Goal: Communication & Community: Answer question/provide support

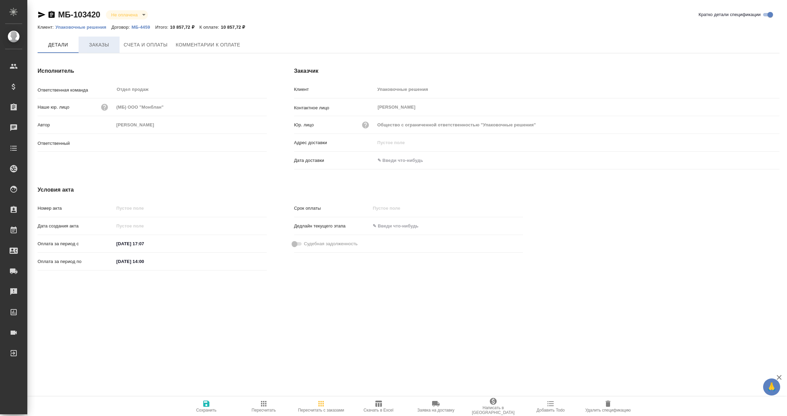
click at [95, 42] on span "Заказы" at bounding box center [99, 45] width 33 height 9
type input "Мосина Ирина"
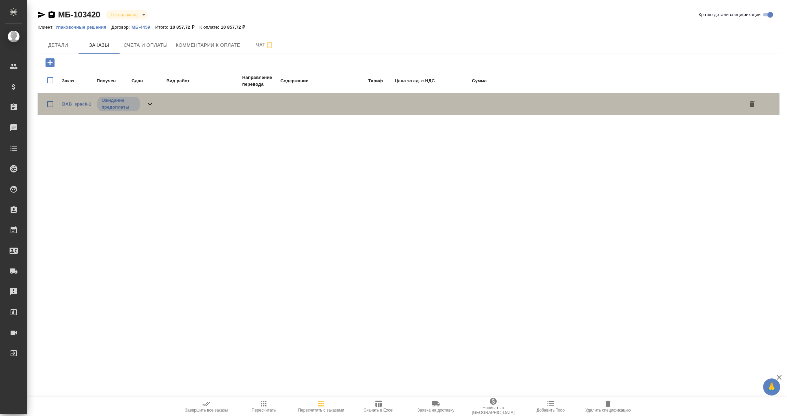
click at [77, 106] on span "BAB_spack-1" at bounding box center [76, 104] width 29 height 7
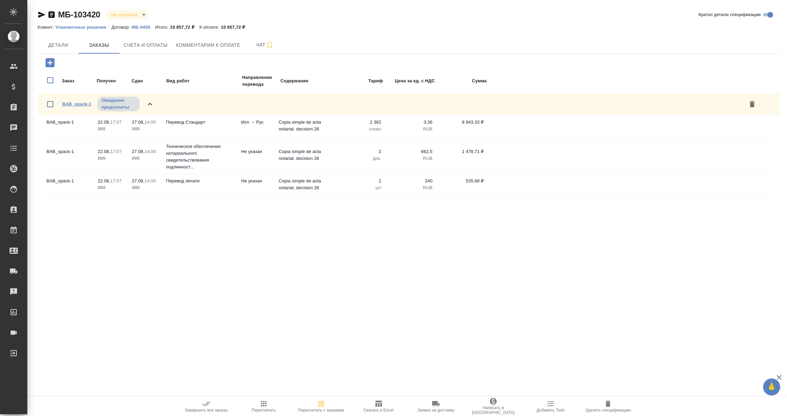
click at [77, 103] on link "BAB_spack-1" at bounding box center [76, 103] width 29 height 5
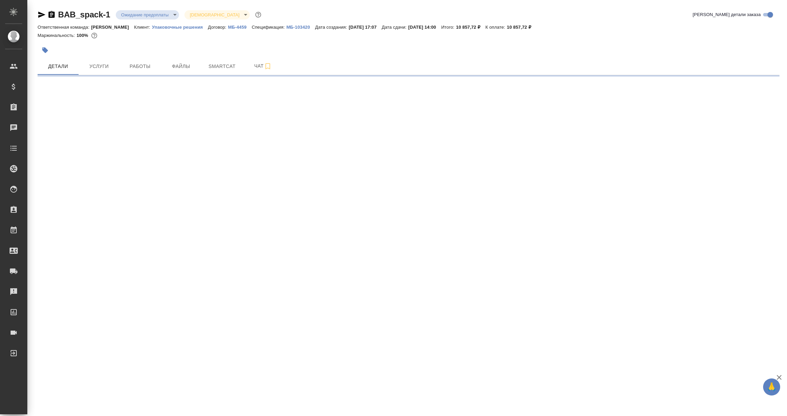
select select "RU"
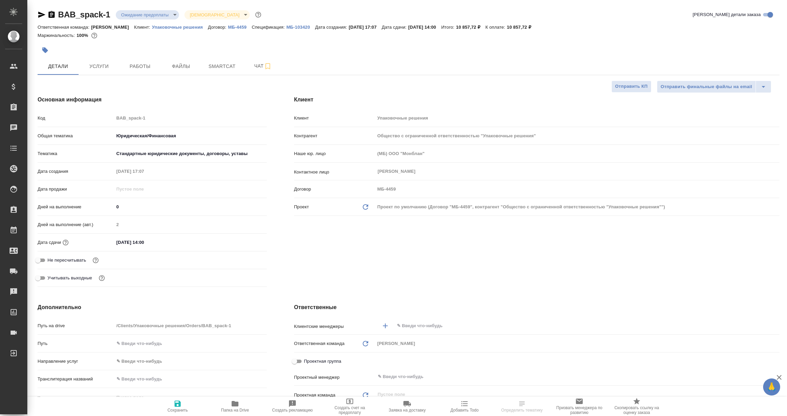
type textarea "x"
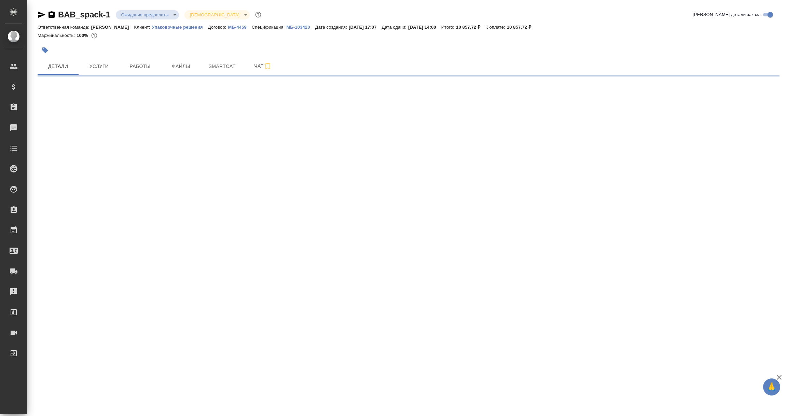
select select "RU"
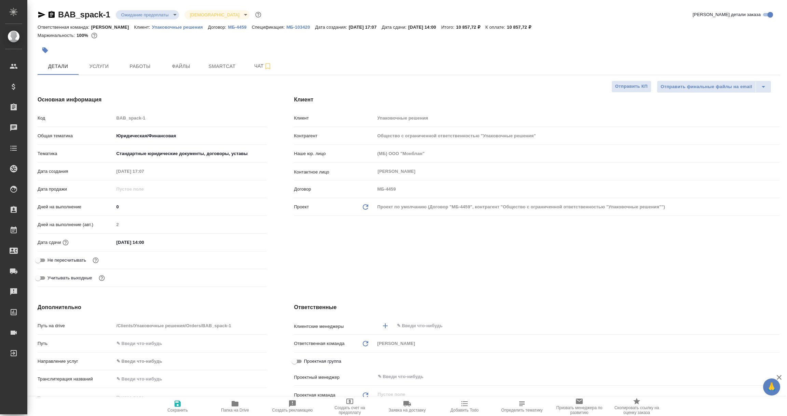
type textarea "x"
click at [101, 64] on span "Услуги" at bounding box center [99, 66] width 33 height 9
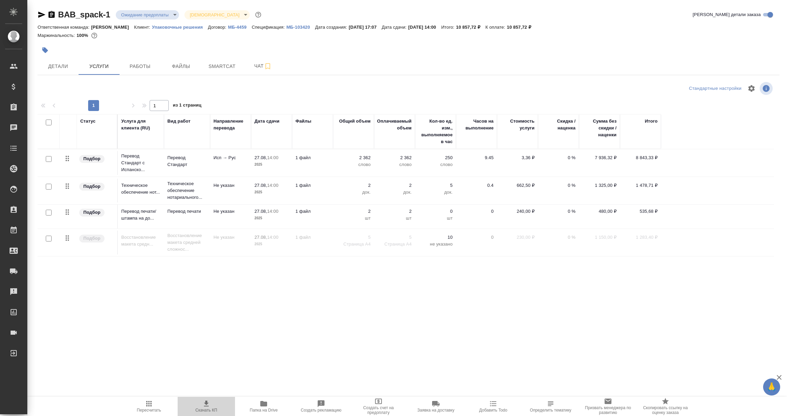
click at [200, 406] on span "Скачать КП" at bounding box center [206, 406] width 49 height 13
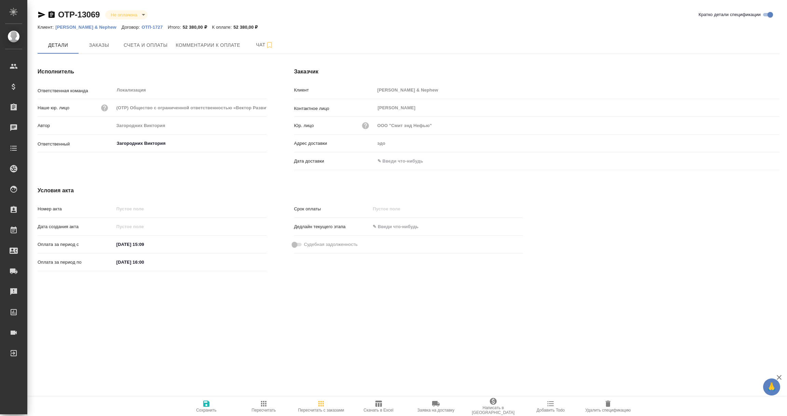
click at [290, 354] on div ".cls-1 fill:#fff; AWATERA [PERSON_NAME] Спецификации Заказы 0 Чаты Todo Проекты…" at bounding box center [393, 208] width 787 height 416
click at [100, 44] on span "Заказы" at bounding box center [99, 45] width 33 height 9
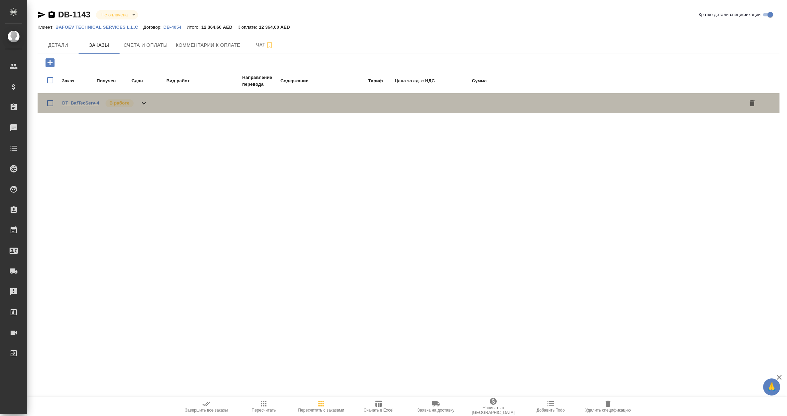
click at [81, 101] on link "DT_BafTecServ-4" at bounding box center [80, 102] width 37 height 5
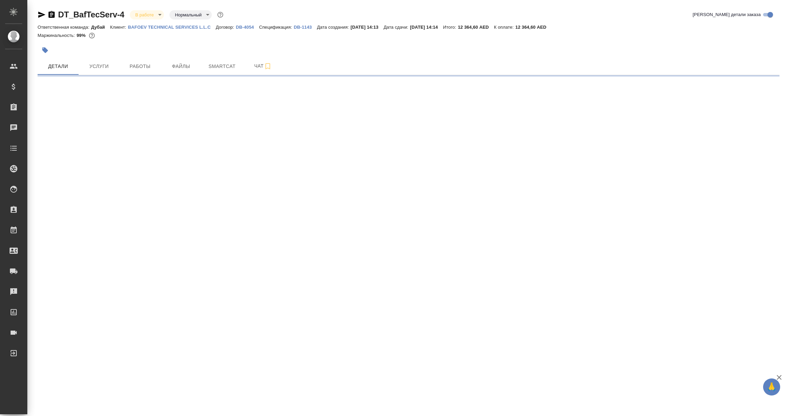
select select "RU"
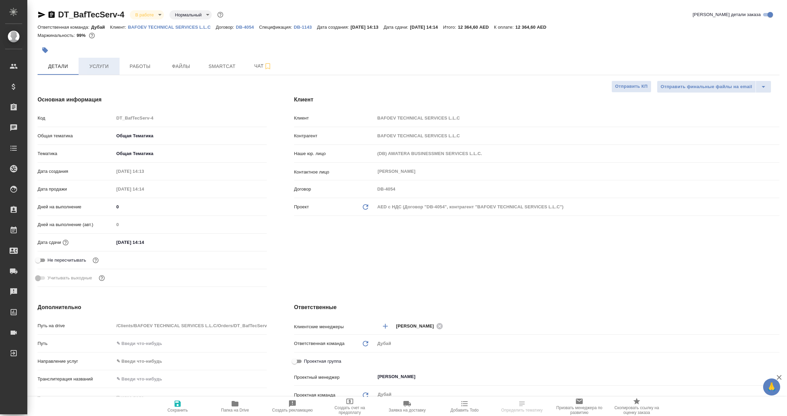
type textarea "x"
click at [101, 68] on span "Услуги" at bounding box center [99, 66] width 33 height 9
type textarea "x"
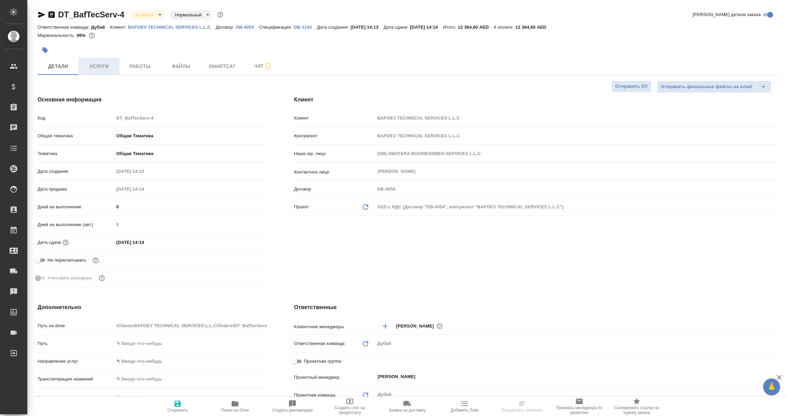
type textarea "x"
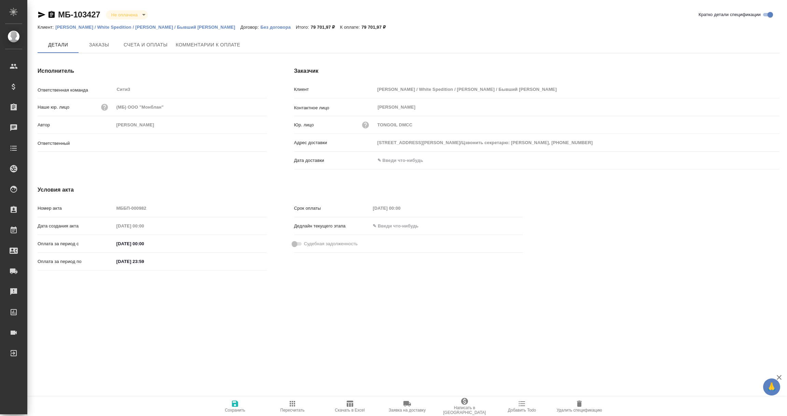
type input "Ильина Екатерина"
click at [353, 401] on icon "button" at bounding box center [350, 404] width 8 height 8
type input "19049, г. Москва, ул. Шаболовка, д.2, пом.2/Цзвонить секретарю: Евгения, +7 926…"
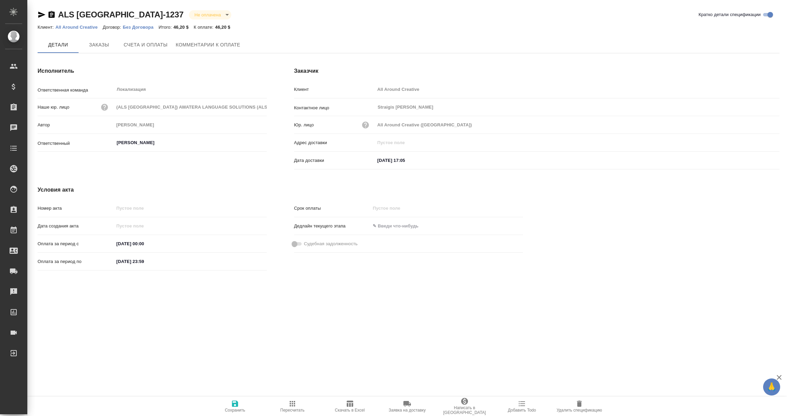
click at [211, 48] on span "Комментарии к оплате" at bounding box center [208, 45] width 65 height 9
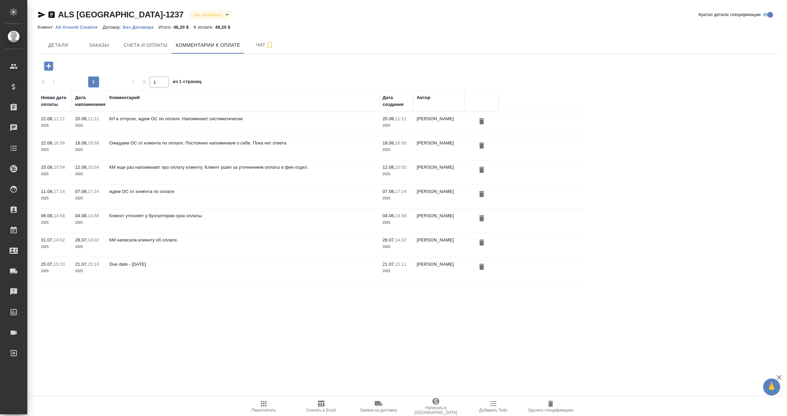
click at [48, 65] on icon "button" at bounding box center [49, 66] width 12 height 12
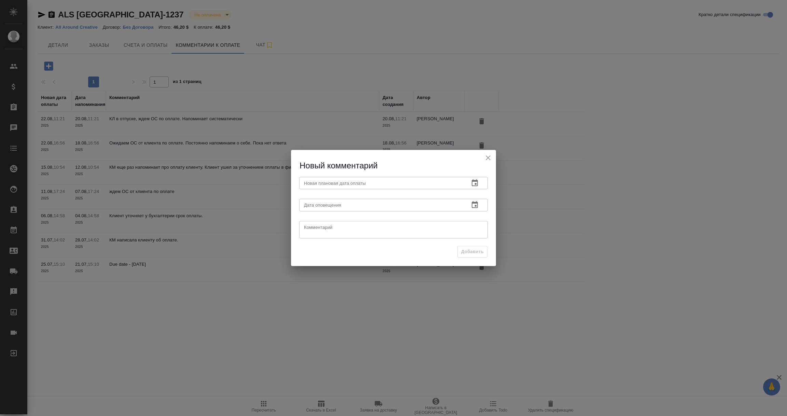
click at [477, 182] on icon "button" at bounding box center [475, 183] width 8 height 8
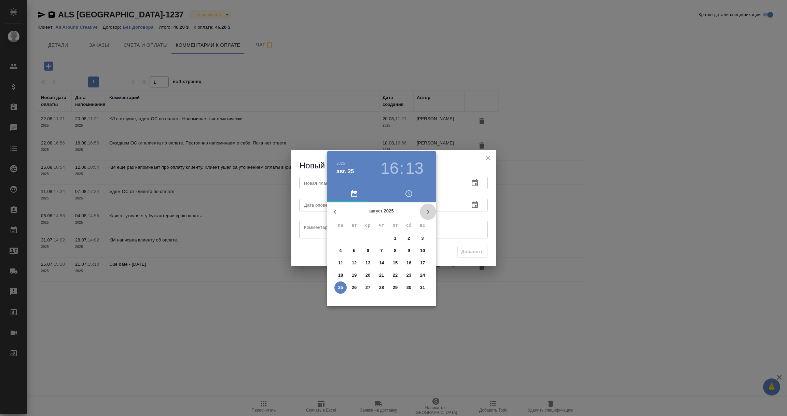
click at [428, 210] on icon "button" at bounding box center [428, 212] width 2 height 4
click at [407, 240] on p "6" at bounding box center [408, 238] width 2 height 7
type input "06.09.2025 16:13"
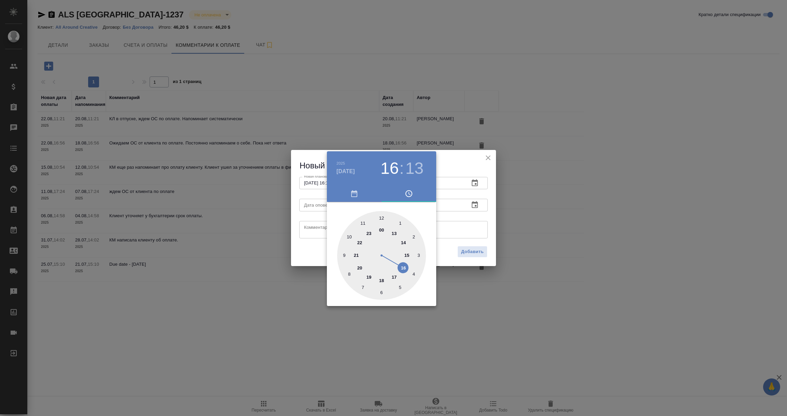
click at [470, 209] on div at bounding box center [393, 208] width 787 height 416
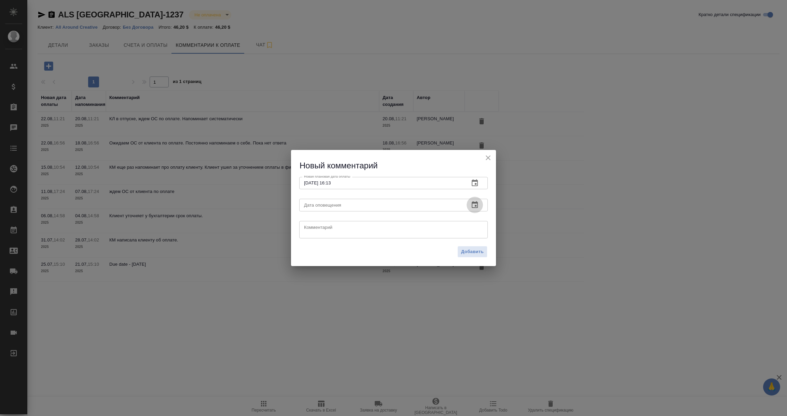
click at [475, 204] on icon "button" at bounding box center [475, 204] width 6 height 7
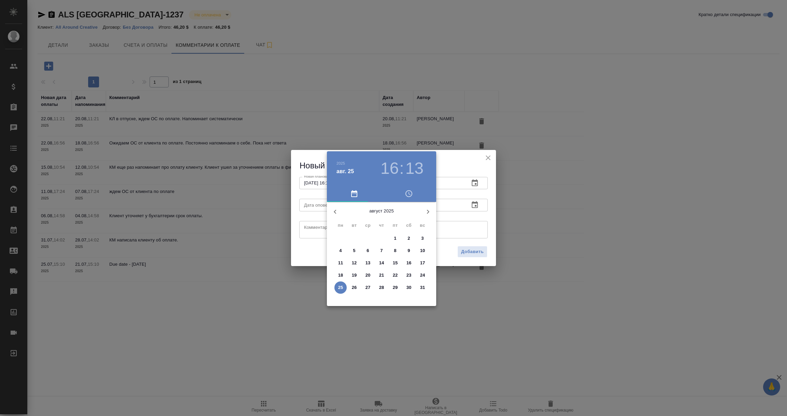
click at [343, 286] on span "25" at bounding box center [340, 287] width 12 height 7
type input "25.08.2025 16:13"
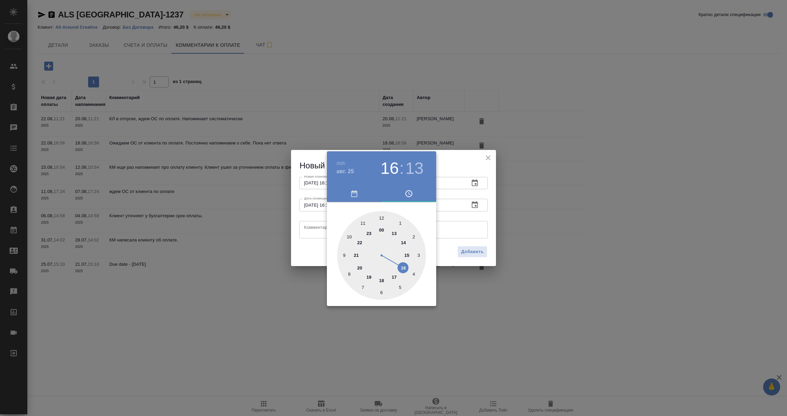
click at [306, 226] on div at bounding box center [393, 208] width 787 height 416
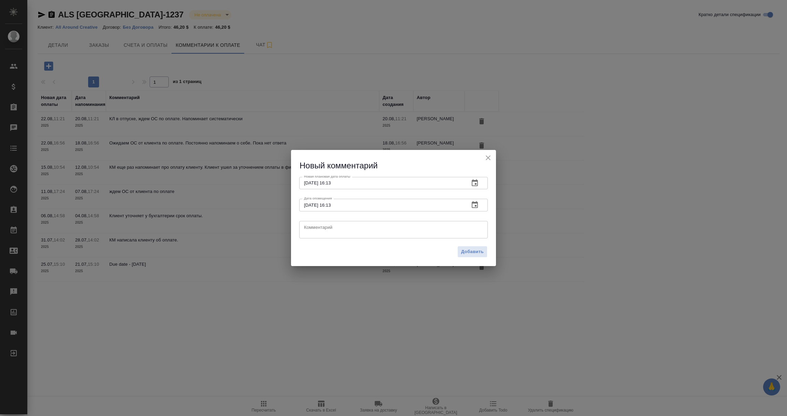
click at [306, 226] on textarea at bounding box center [393, 229] width 179 height 10
click at [371, 228] on textarea "Аня Валяева пытается связатьс с клиентом по оплате." at bounding box center [393, 229] width 179 height 10
type textarea "Аня Валяева пытается связаться с клиентом по оплате."
click at [474, 252] on span "Добавить" at bounding box center [472, 252] width 23 height 8
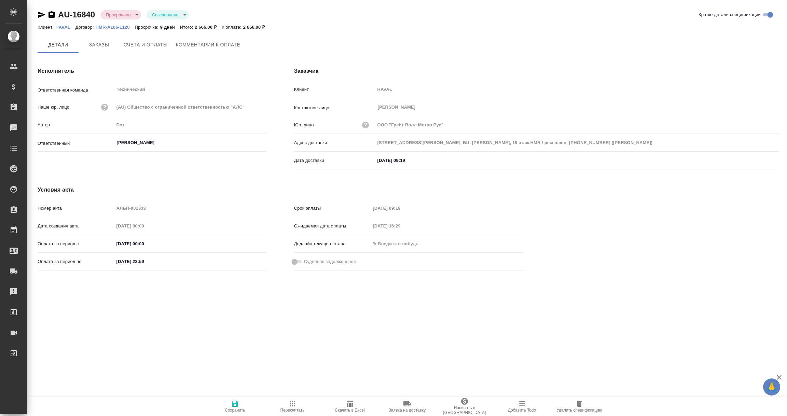
click at [201, 44] on span "Комментарии к оплате" at bounding box center [208, 45] width 65 height 9
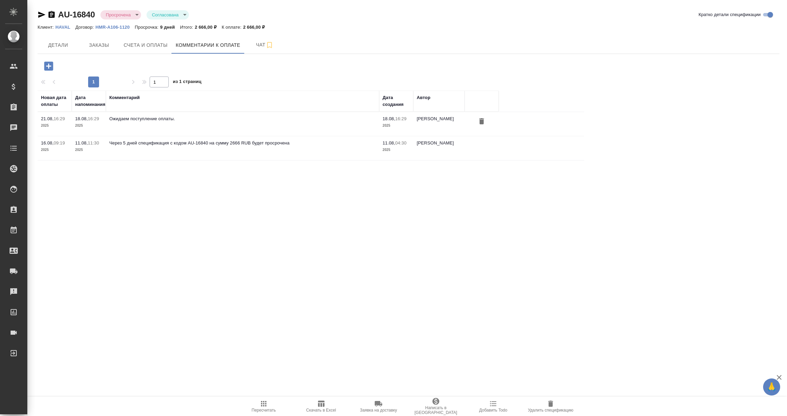
click at [49, 62] on icon "button" at bounding box center [48, 65] width 9 height 9
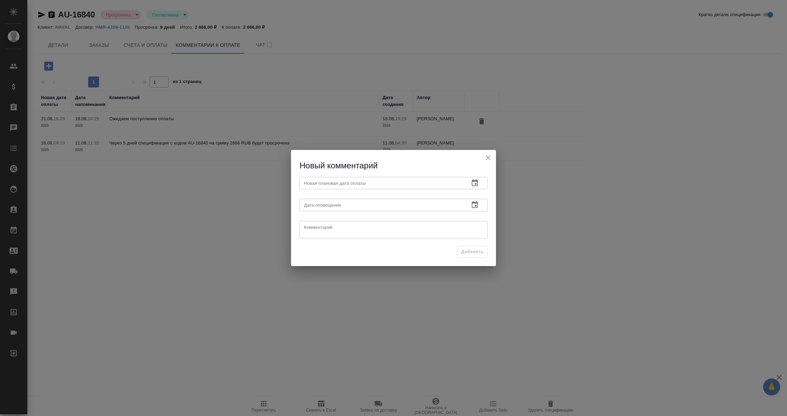
click at [474, 180] on icon "button" at bounding box center [475, 182] width 6 height 7
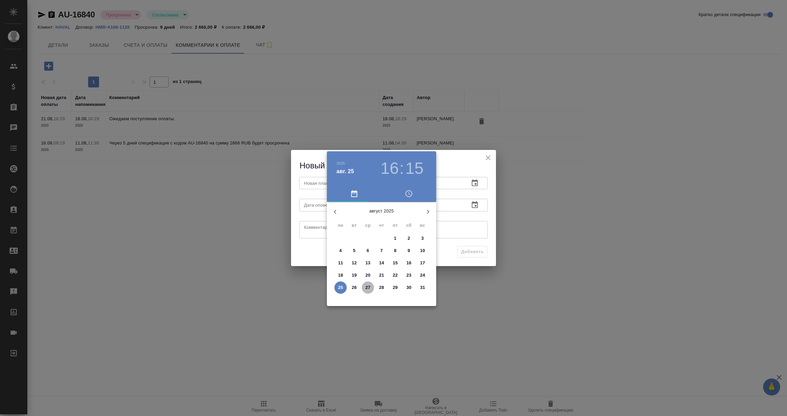
click at [366, 288] on p "27" at bounding box center [367, 287] width 5 height 7
type input "27.08.2025 16:15"
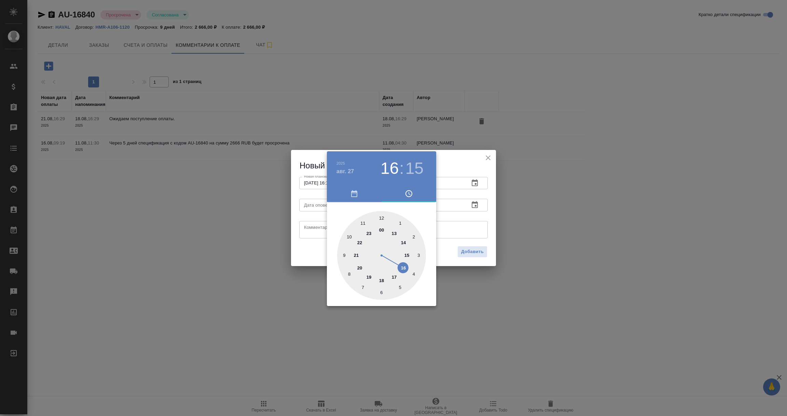
click at [466, 226] on div at bounding box center [393, 208] width 787 height 416
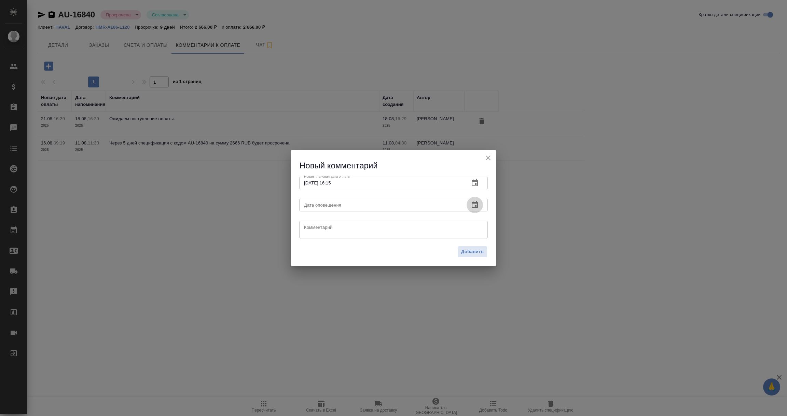
click at [473, 203] on icon "button" at bounding box center [475, 204] width 6 height 7
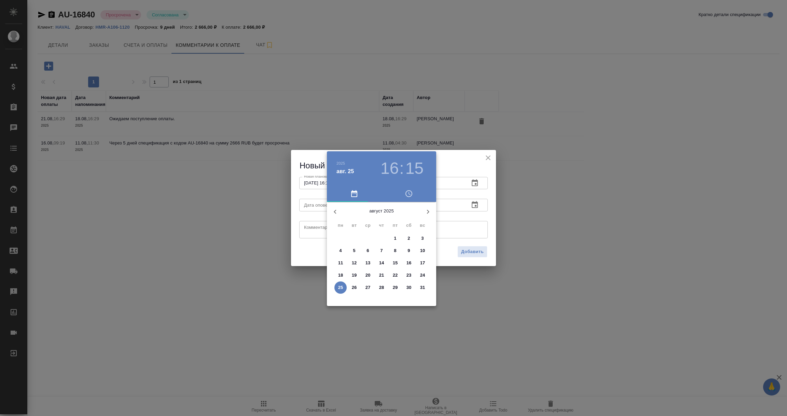
click at [338, 287] on p "25" at bounding box center [340, 287] width 5 height 7
type input "25.08.2025 16:15"
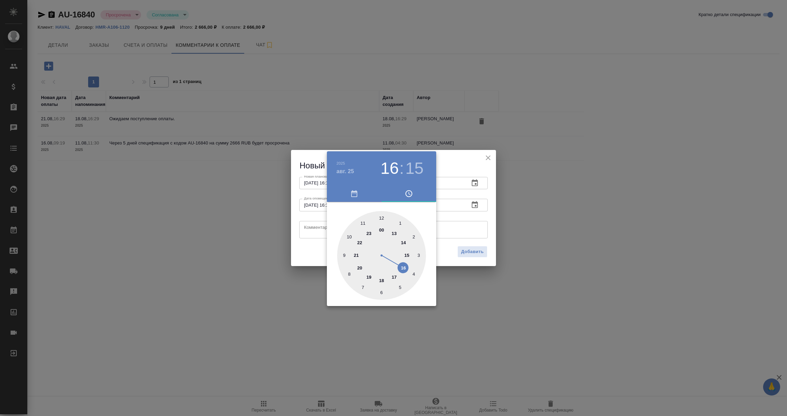
click at [309, 228] on div at bounding box center [393, 208] width 787 height 416
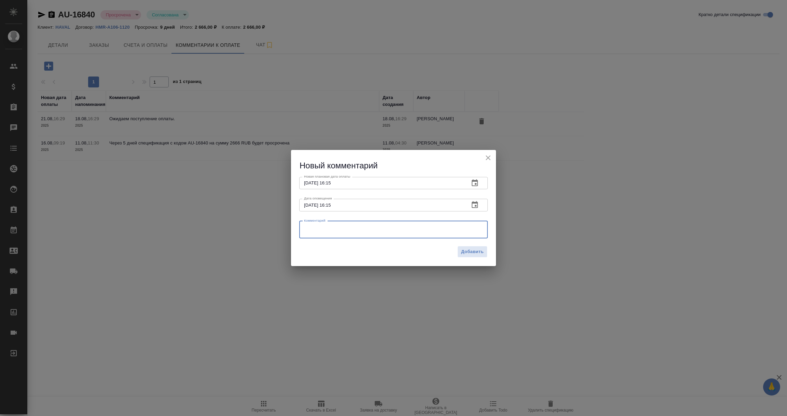
click at [309, 228] on textarea at bounding box center [393, 229] width 179 height 10
type textarea "Лера уточняет у клиента про оплату."
click at [461, 250] on span "Добавить" at bounding box center [472, 252] width 23 height 8
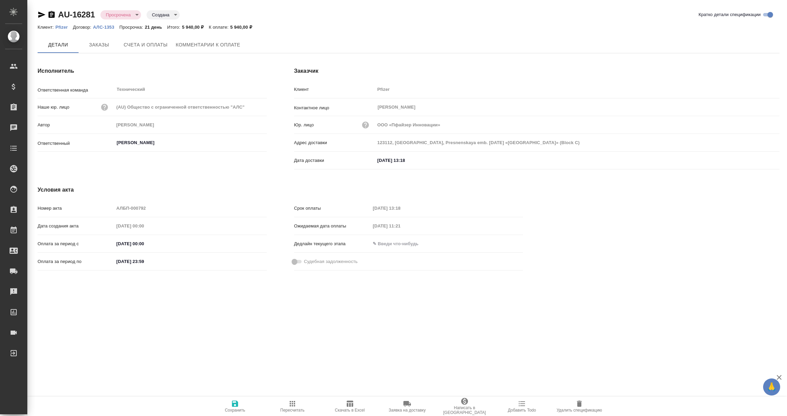
click at [197, 47] on span "Комментарии к оплате" at bounding box center [208, 45] width 65 height 9
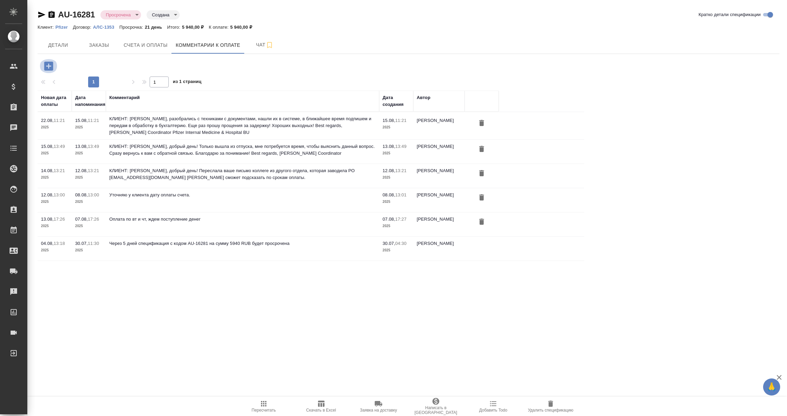
click at [45, 62] on icon "button" at bounding box center [48, 65] width 9 height 9
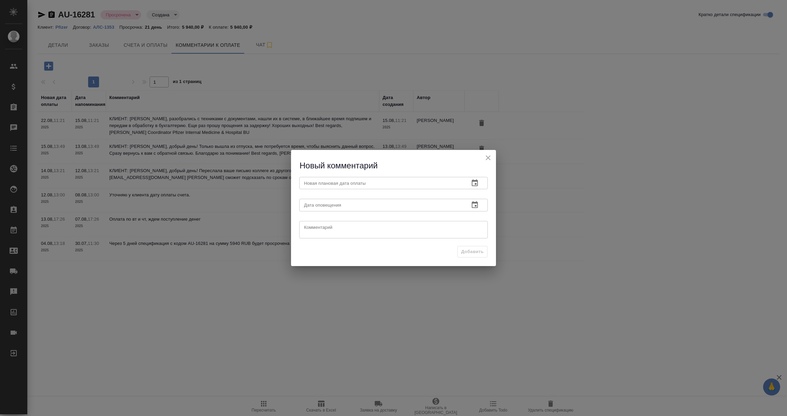
click at [476, 181] on icon "button" at bounding box center [475, 182] width 6 height 7
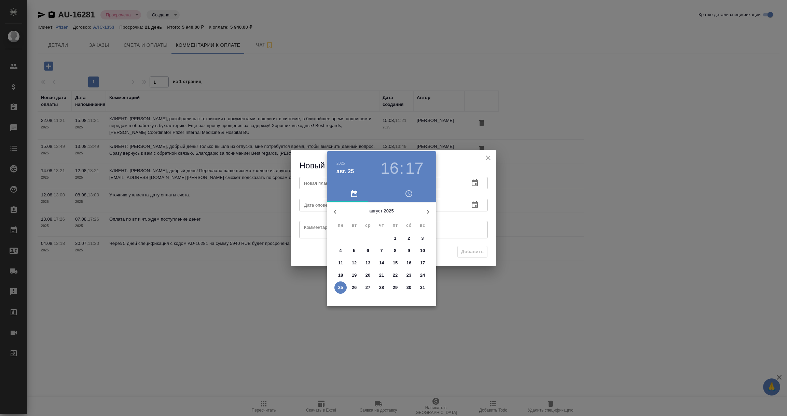
click at [363, 287] on span "27" at bounding box center [368, 287] width 12 height 7
type input "[DATE] 16:17"
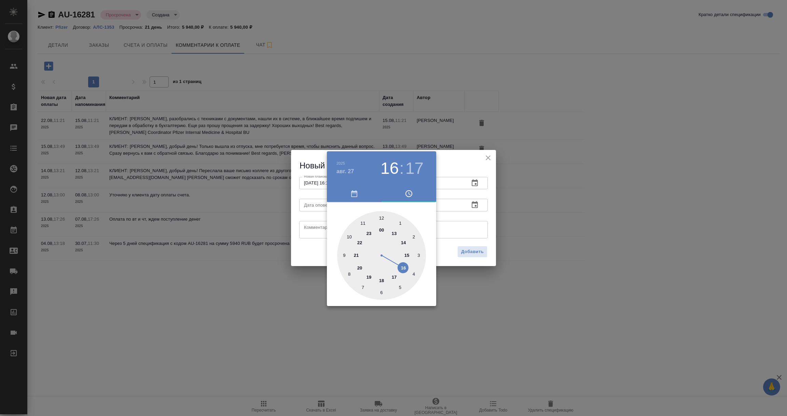
click at [459, 223] on div at bounding box center [393, 208] width 787 height 416
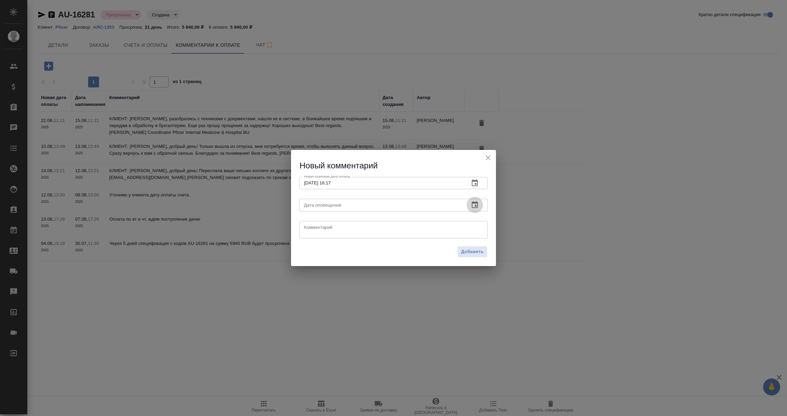
click at [474, 204] on icon "button" at bounding box center [475, 204] width 6 height 7
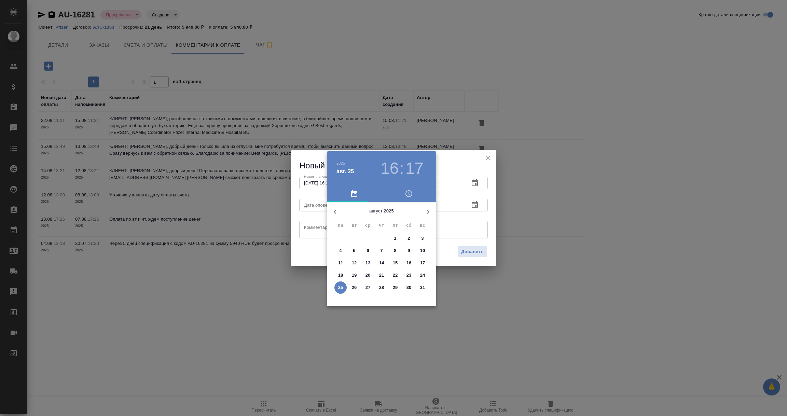
click at [340, 287] on p "25" at bounding box center [340, 287] width 5 height 7
type input "25.08.2025 16:17"
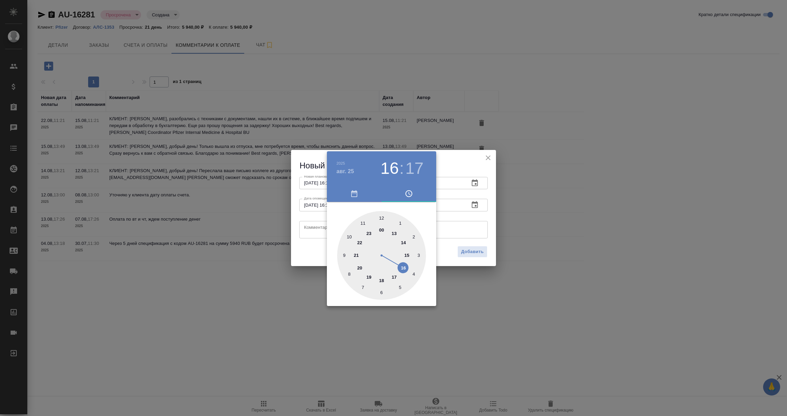
click at [308, 226] on div at bounding box center [393, 208] width 787 height 416
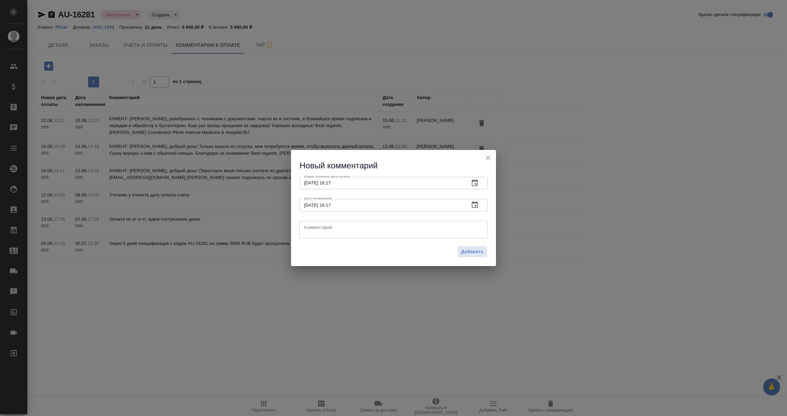
click at [308, 226] on textarea at bounding box center [393, 229] width 179 height 10
click at [375, 231] on textarea "Уточняю у Олеси Иващенко" at bounding box center [393, 229] width 179 height 10
type textarea "Уточняю у Олеси Иващенко про дату оплаты счета. Жду ОС."
click at [469, 249] on span "Добавить" at bounding box center [472, 252] width 23 height 8
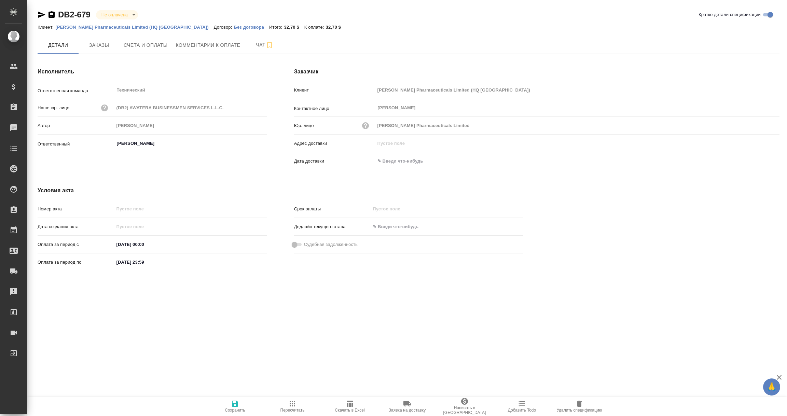
click at [52, 14] on icon "button" at bounding box center [51, 15] width 8 height 8
click at [211, 45] on span "Комментарии к оплате" at bounding box center [208, 45] width 65 height 9
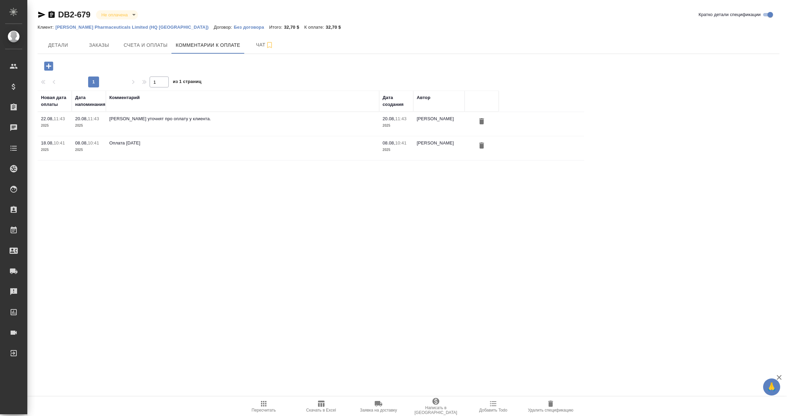
click at [45, 66] on icon "button" at bounding box center [48, 65] width 9 height 9
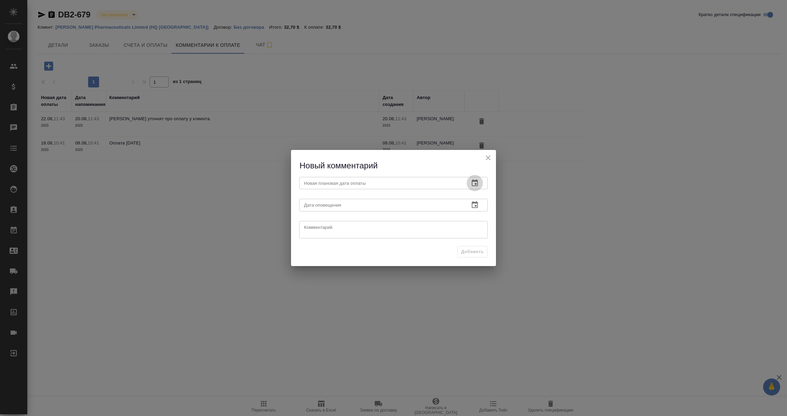
click at [472, 179] on icon "button" at bounding box center [475, 183] width 8 height 8
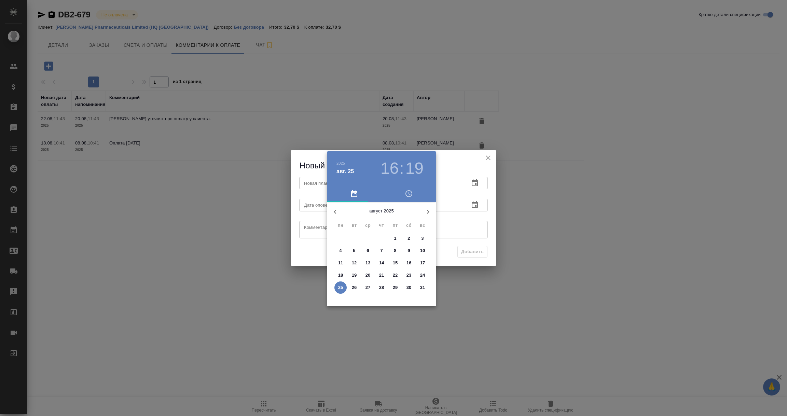
click at [369, 287] on p "27" at bounding box center [367, 287] width 5 height 7
type input "[DATE] 16:19"
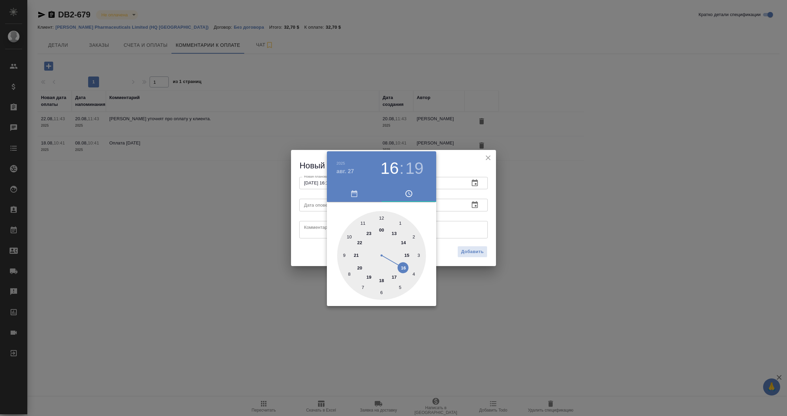
click at [478, 227] on div at bounding box center [393, 208] width 787 height 416
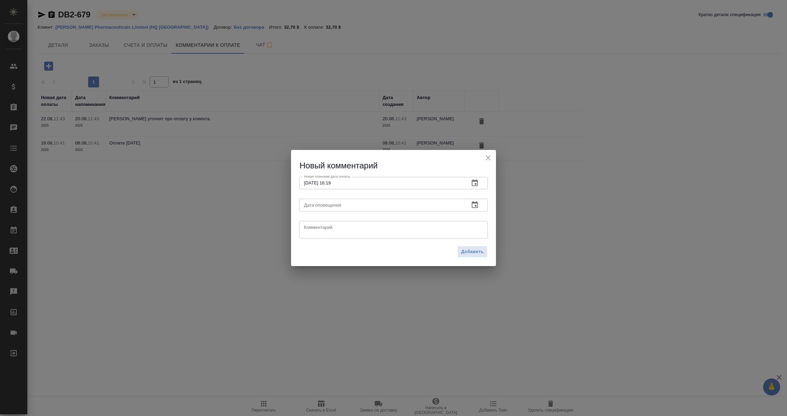
click at [472, 203] on icon "button" at bounding box center [475, 204] width 6 height 7
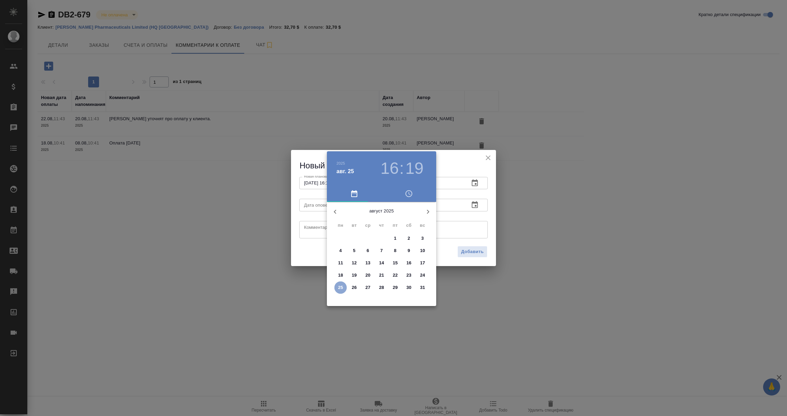
click at [342, 290] on p "25" at bounding box center [340, 287] width 5 height 7
type input "[DATE] 16:19"
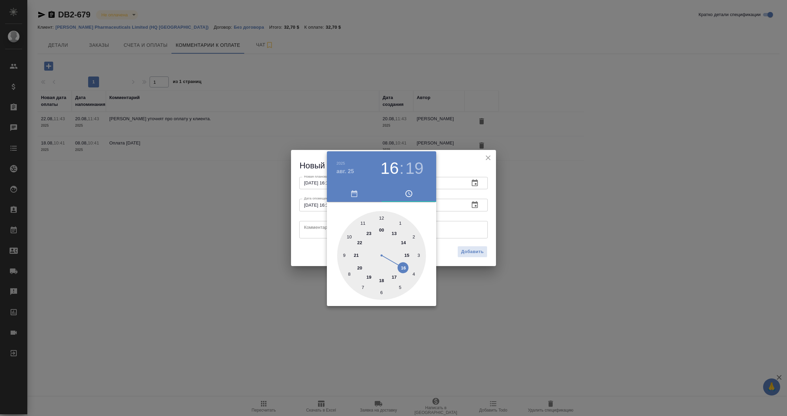
click at [309, 229] on div at bounding box center [393, 208] width 787 height 416
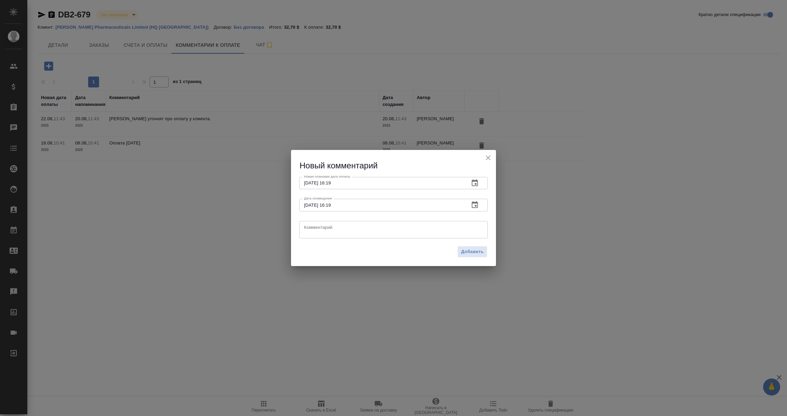
click at [309, 229] on textarea at bounding box center [393, 229] width 179 height 10
type textarea "Уточняю у [PERSON_NAME] про оплату счета. Жду ОС."
click at [474, 249] on span "Добавить" at bounding box center [472, 252] width 23 height 8
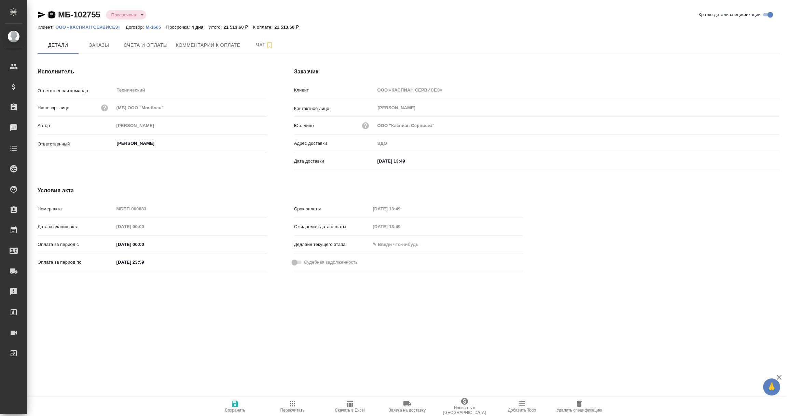
click at [54, 13] on icon "button" at bounding box center [51, 14] width 6 height 7
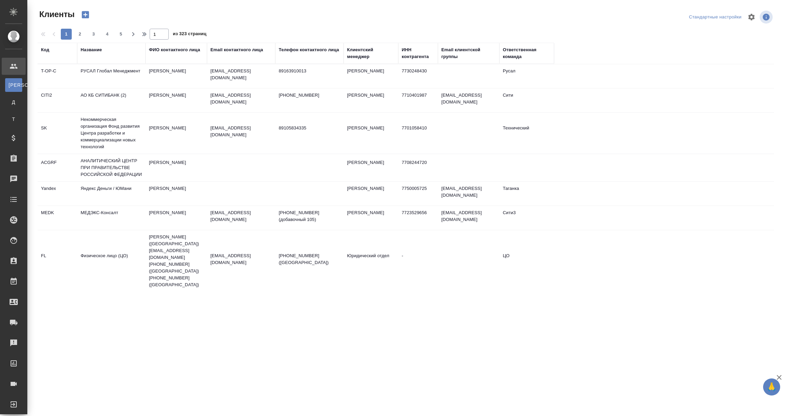
select select "RU"
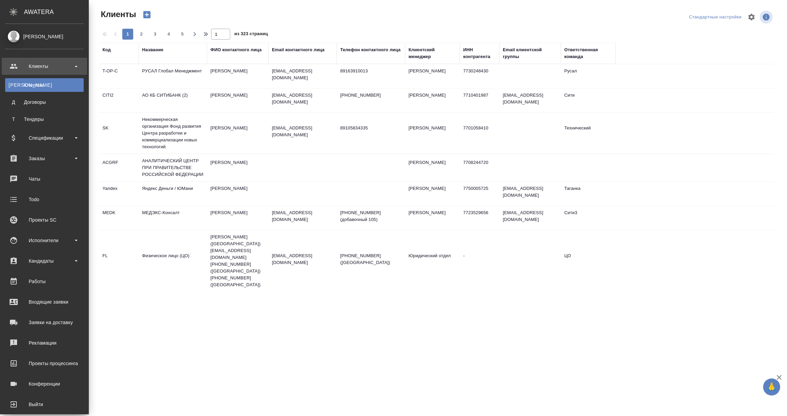
scroll to position [9, 0]
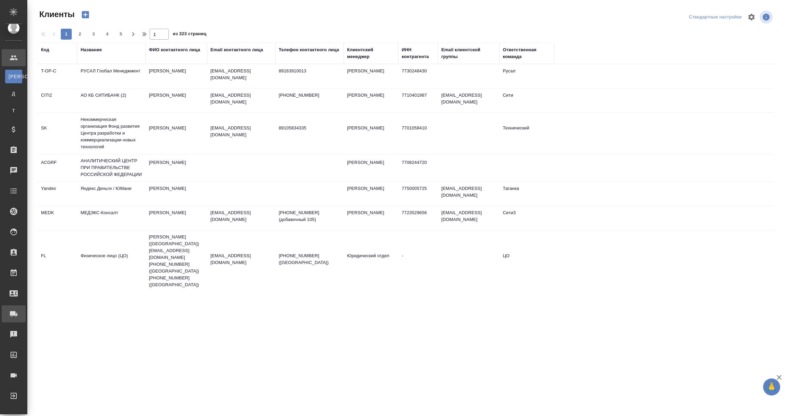
click at [14, 315] on div "Заявки на доставку" at bounding box center [5, 314] width 17 height 10
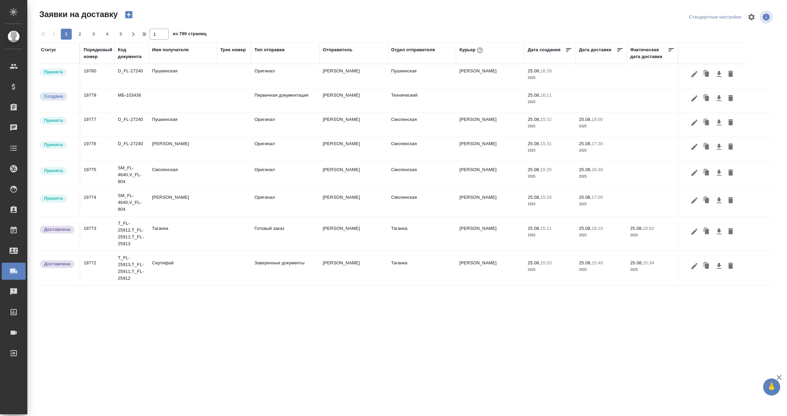
click at [170, 52] on div "Имя получателя" at bounding box center [170, 49] width 37 height 7
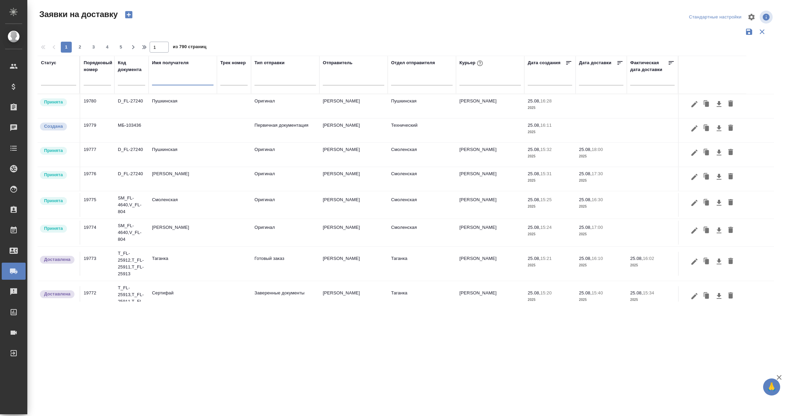
click at [164, 80] on input "text" at bounding box center [182, 81] width 61 height 9
paste input "Вайт Спедишн / White Spedition / Давыденко Оксана / Бывший АЛЬТХАУС"
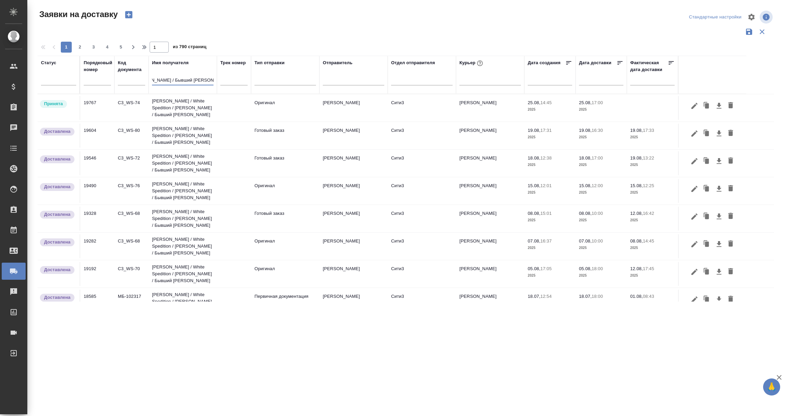
type input "Вайт Спедишн / White Spedition / Давыденко Оксана / Бывший АЛЬТХАУС"
click at [175, 104] on td "Вайт Спедишн / White Spedition / Давыденко Оксана / Бывший АЛЬТХАУС" at bounding box center [183, 107] width 68 height 27
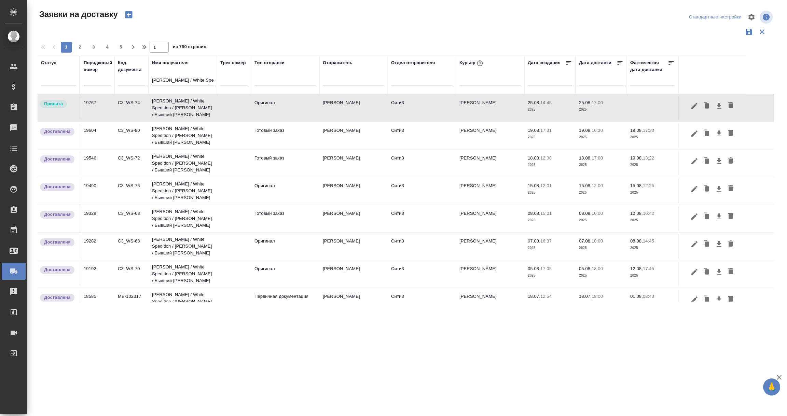
click at [175, 104] on td "Вайт Спедишн / White Spedition / Давыденко Оксана / Бывший АЛЬТХАУС" at bounding box center [183, 107] width 68 height 27
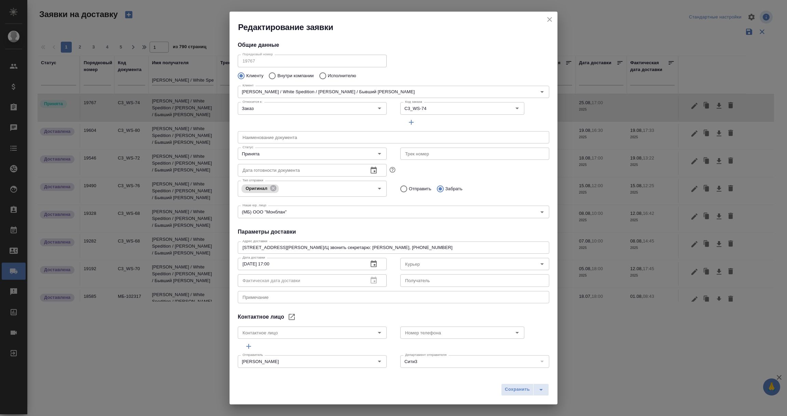
type input "Бородулин Антон"
type input "Давыденко Оксана"
click at [551, 19] on icon "close" at bounding box center [549, 19] width 8 height 8
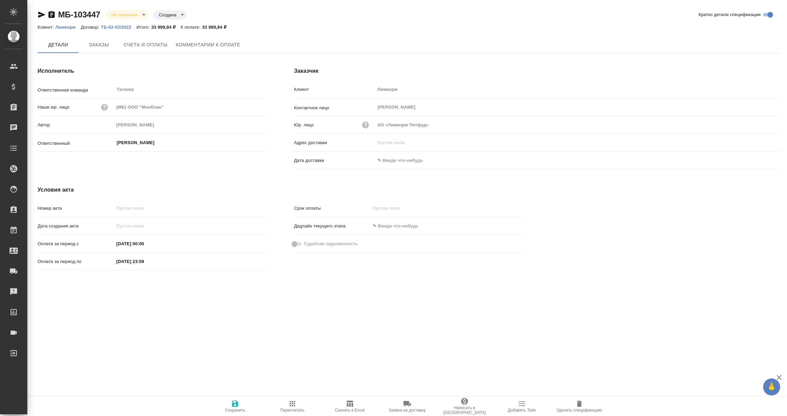
click at [402, 161] on input "text" at bounding box center [405, 160] width 60 height 10
click at [758, 161] on icon "button" at bounding box center [759, 160] width 8 height 8
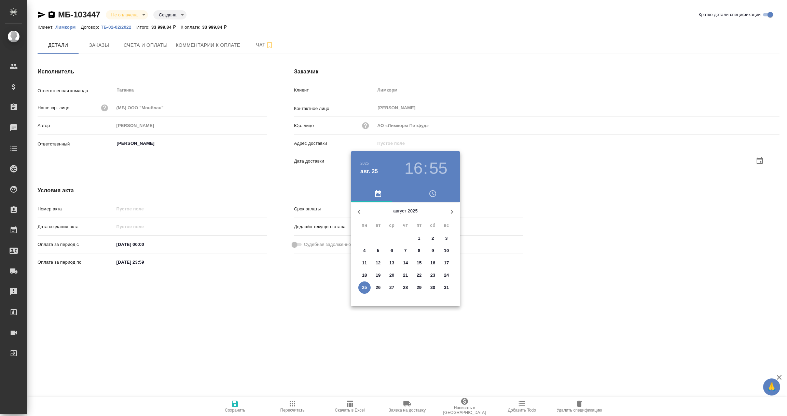
click at [366, 286] on p "25" at bounding box center [364, 287] width 5 height 7
type input "25.08.2025 16:55"
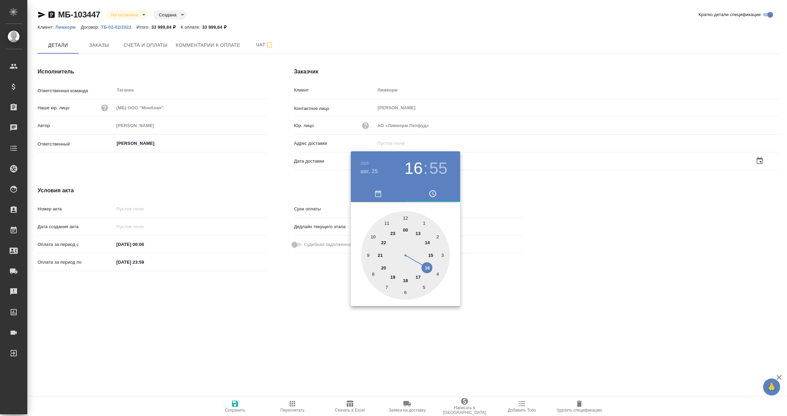
click at [309, 312] on div at bounding box center [393, 208] width 787 height 416
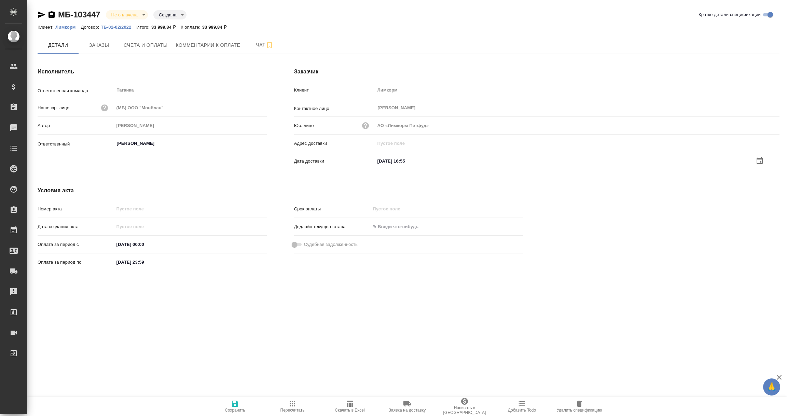
click at [232, 408] on span "Сохранить" at bounding box center [235, 410] width 20 height 5
click at [52, 13] on icon "button" at bounding box center [51, 15] width 8 height 8
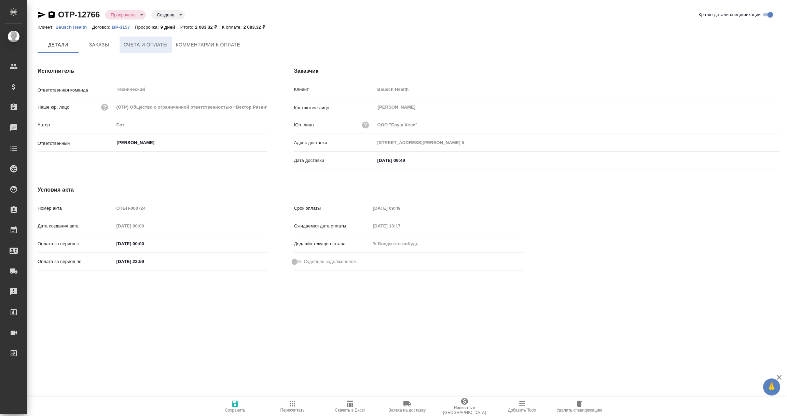
click at [146, 47] on span "Счета и оплаты" at bounding box center [146, 45] width 44 height 9
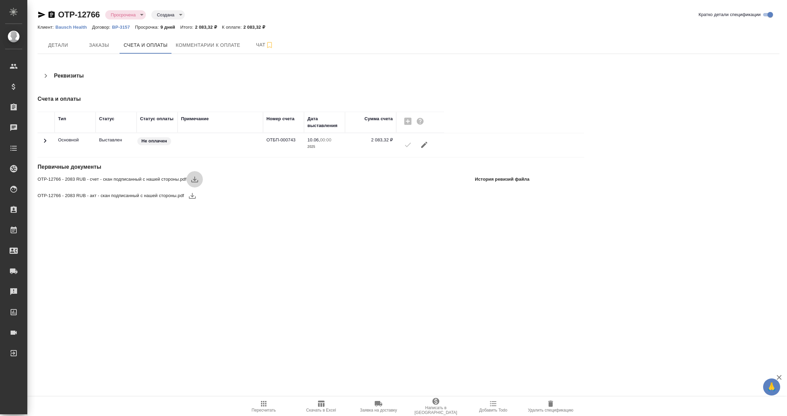
click at [194, 176] on icon "button" at bounding box center [195, 179] width 8 height 8
click at [190, 197] on icon "button" at bounding box center [192, 196] width 8 height 8
click at [69, 27] on p "Bausch Health" at bounding box center [73, 27] width 37 height 5
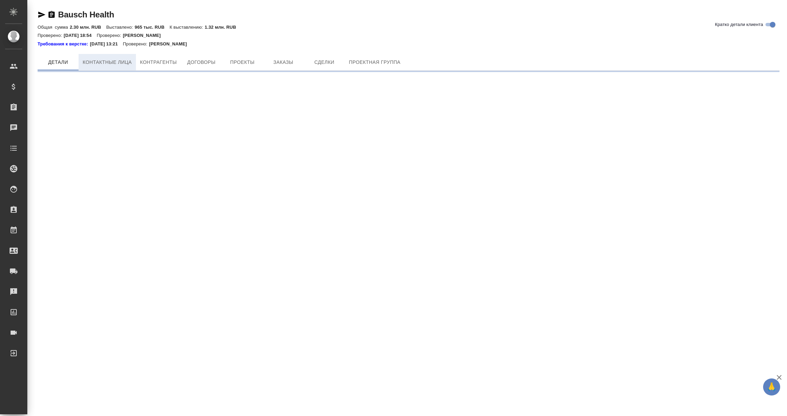
click at [120, 63] on span "Контактные лица" at bounding box center [107, 62] width 49 height 9
select select "RU"
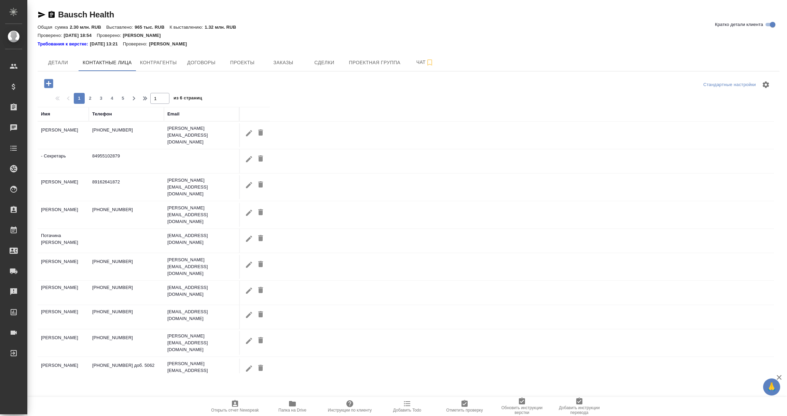
click at [46, 114] on div "Имя" at bounding box center [45, 114] width 9 height 7
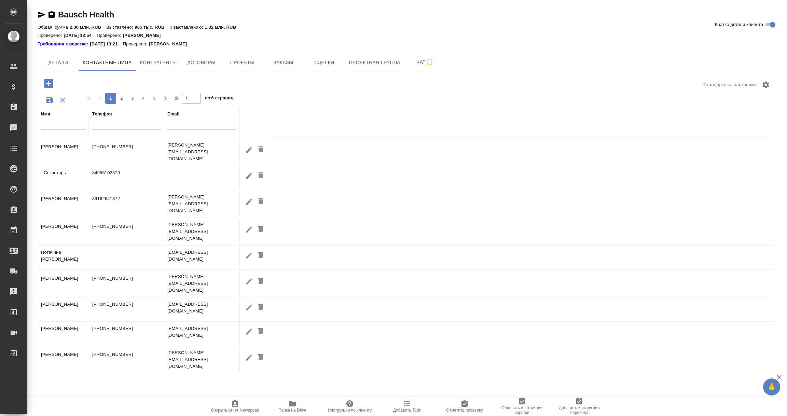
click at [46, 128] on input "text" at bounding box center [63, 125] width 44 height 9
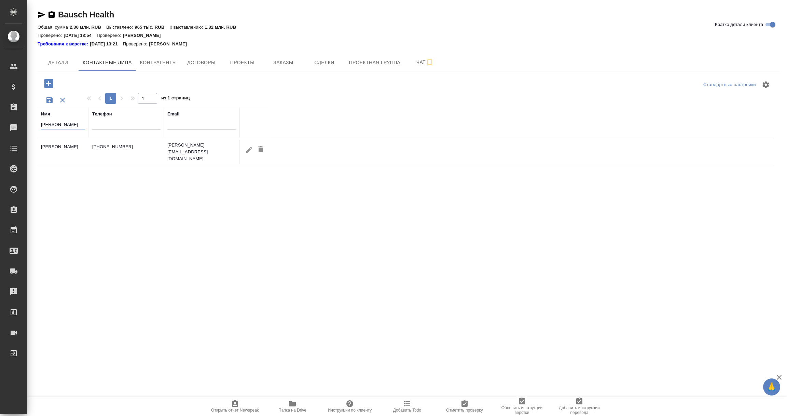
type input "[PERSON_NAME]"
click at [248, 151] on icon "button" at bounding box center [249, 150] width 8 height 8
type input "Валентина"
type input "[PERSON_NAME]"
type textarea "[STREET_ADDRESS][PERSON_NAME] 5"
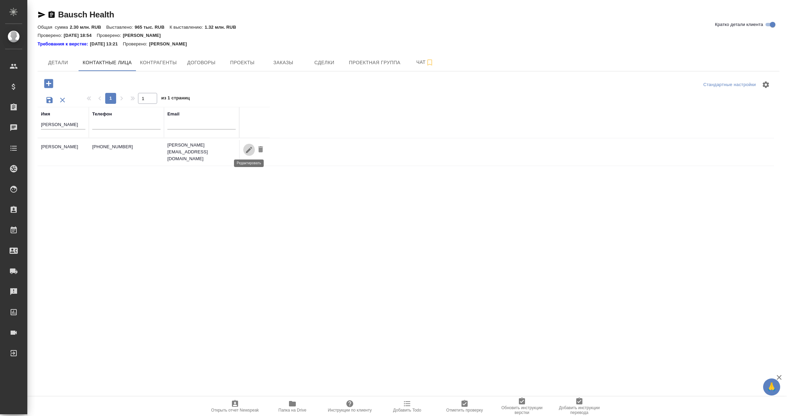
type input "Пользователь"
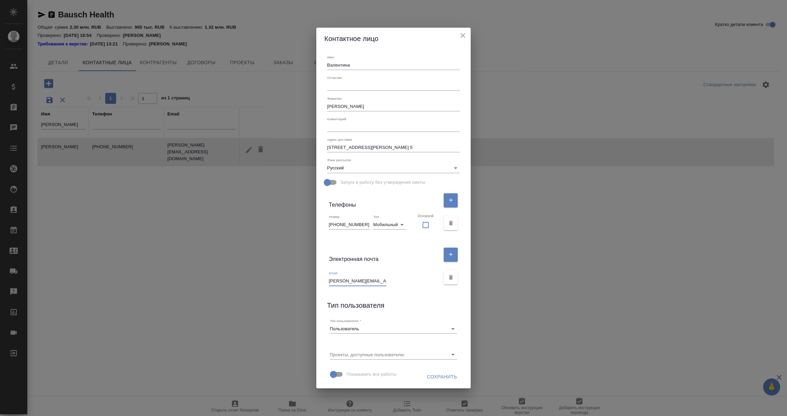
scroll to position [0, 16]
drag, startPoint x: 337, startPoint y: 282, endPoint x: 422, endPoint y: 291, distance: 85.5
click at [422, 291] on div "Имя Валентина Отчество Фамилия Дорохова Коментарий x Адрес доставки 115162, г. …" at bounding box center [393, 219] width 155 height 339
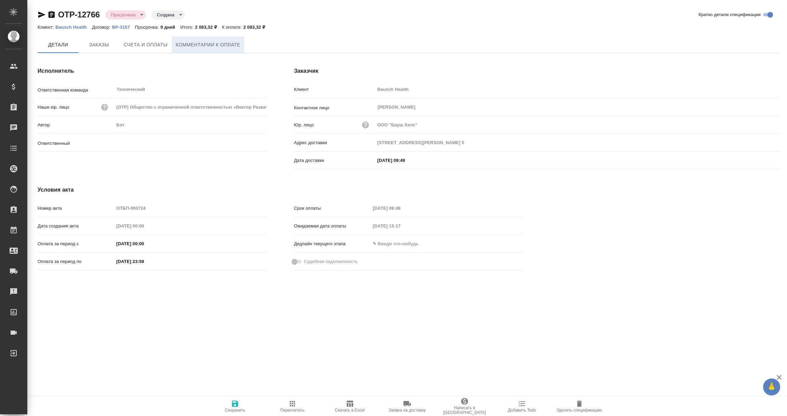
click at [221, 43] on span "Комментарии к оплате" at bounding box center [208, 45] width 65 height 9
type input "[PERSON_NAME]"
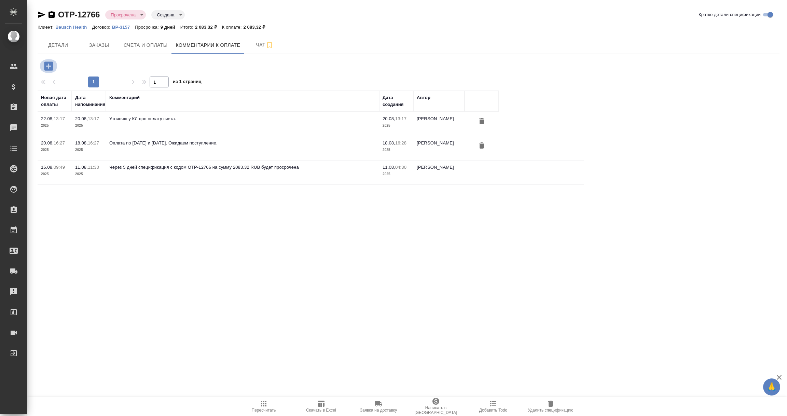
click at [46, 63] on icon "button" at bounding box center [48, 65] width 9 height 9
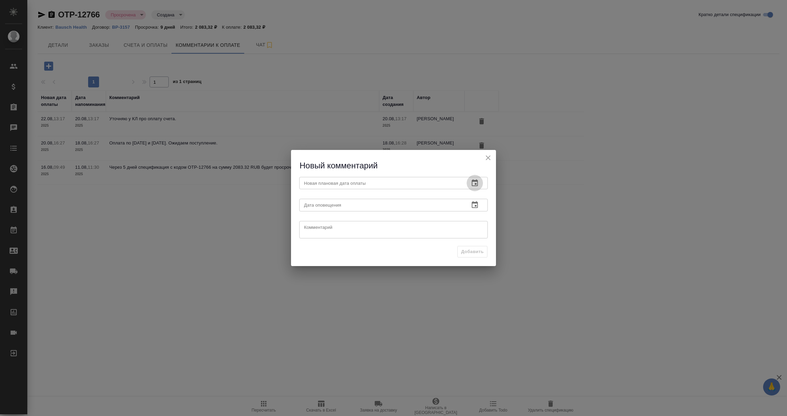
click at [477, 187] on icon "button" at bounding box center [475, 183] width 8 height 8
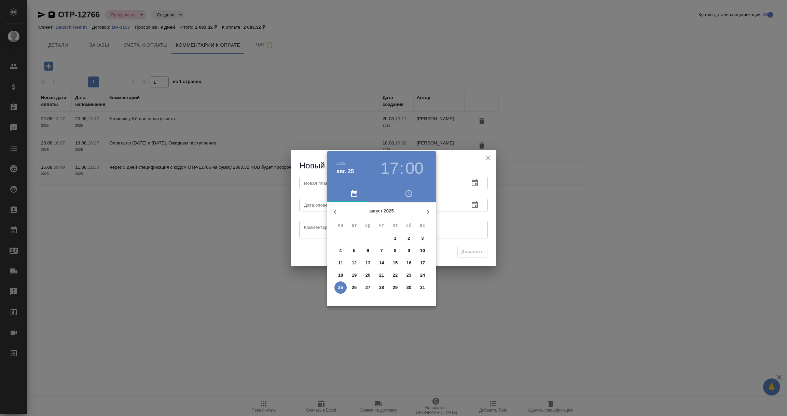
click at [366, 288] on p "27" at bounding box center [367, 287] width 5 height 7
type input "27.08.2025 17:00"
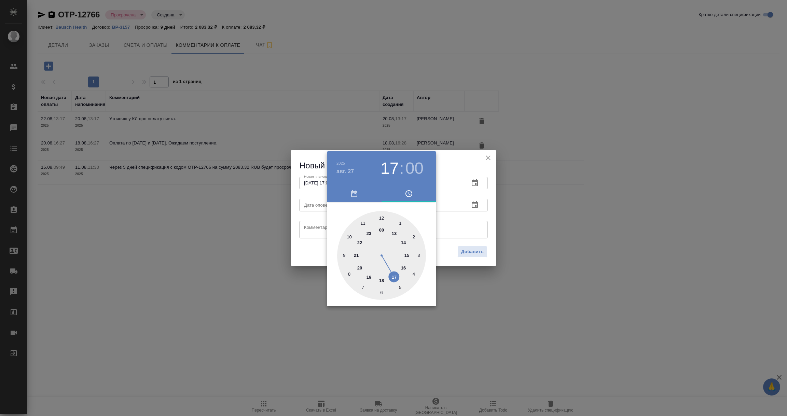
click at [438, 220] on div at bounding box center [393, 208] width 787 height 416
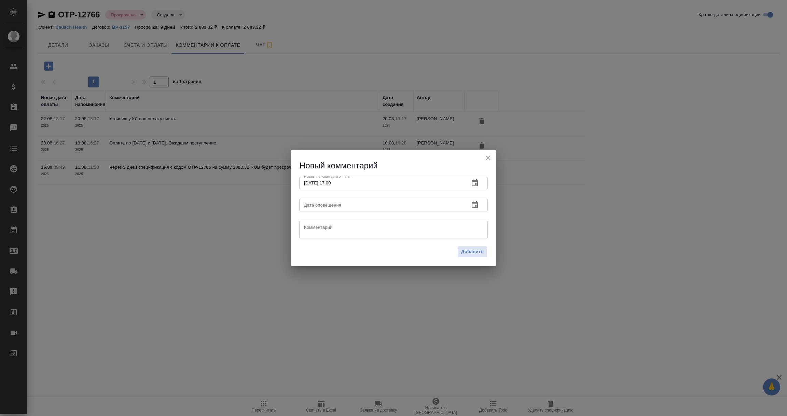
click at [473, 205] on icon "button" at bounding box center [475, 205] width 8 height 8
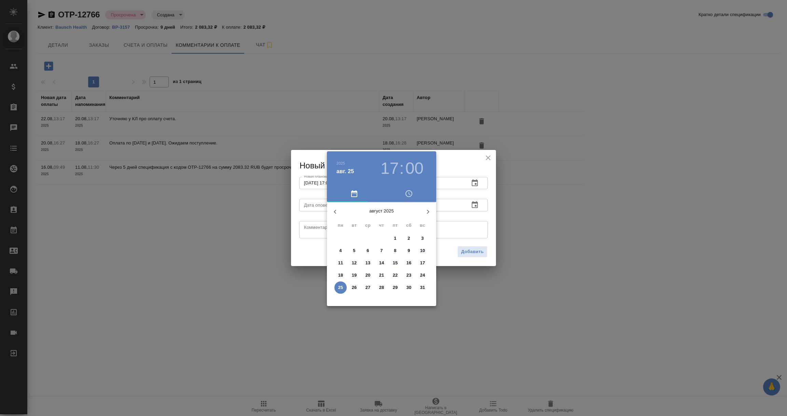
click at [343, 289] on p "25" at bounding box center [340, 287] width 5 height 7
type input "25.08.2025 17:00"
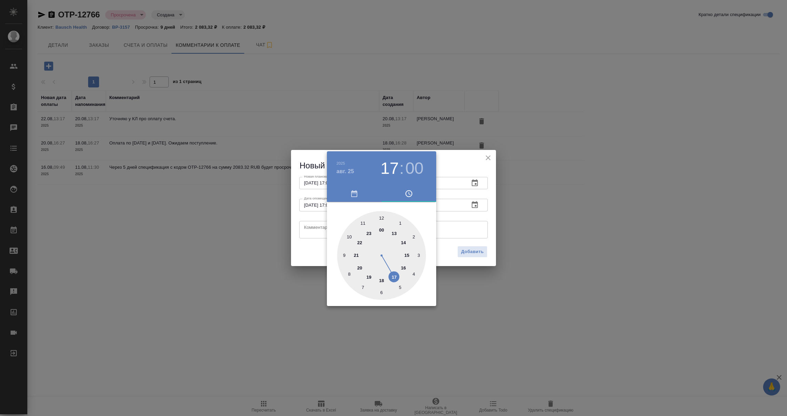
click at [313, 231] on div at bounding box center [393, 208] width 787 height 416
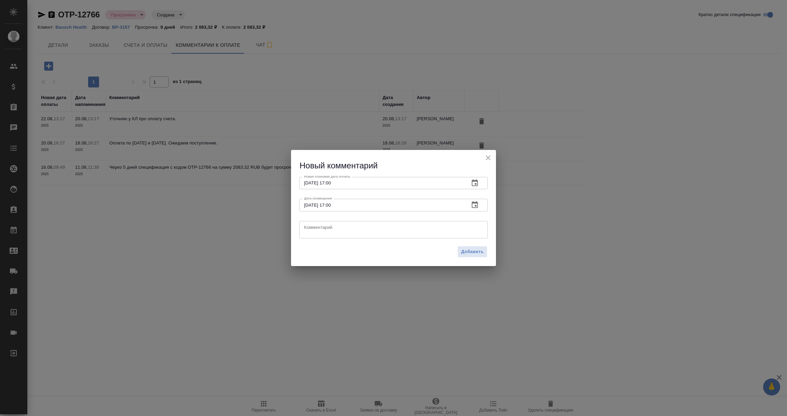
click at [313, 231] on textarea at bounding box center [393, 229] width 179 height 10
type textarea "Уточняю у заказчика - Дороховой Валентины - про оплату счета, эжу ОС."
click at [466, 251] on span "Добавить" at bounding box center [472, 252] width 23 height 8
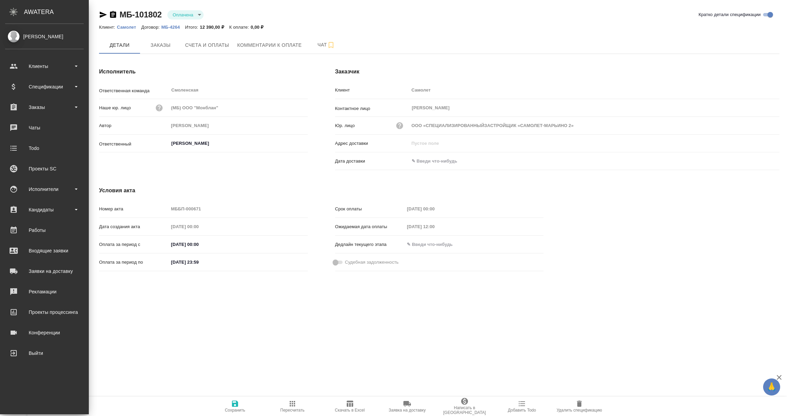
type input "ООО «СПЕЦИАЛИЗИРОВАННЫЙЗАСТРОЙЩИК «САМОЛЕТ-МАРЬИНО 2»"
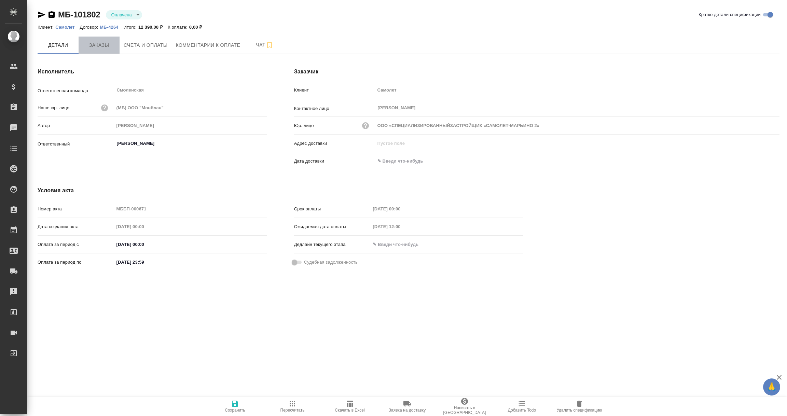
click at [102, 51] on button "Заказы" at bounding box center [99, 45] width 41 height 17
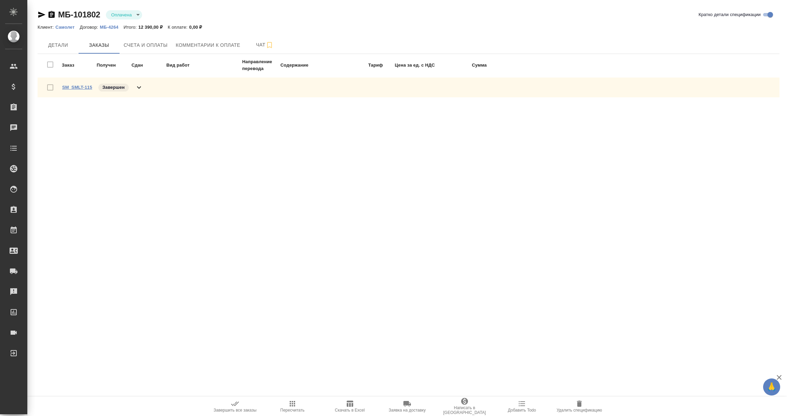
click at [78, 86] on link "SM_SMLT-115" at bounding box center [77, 87] width 30 height 5
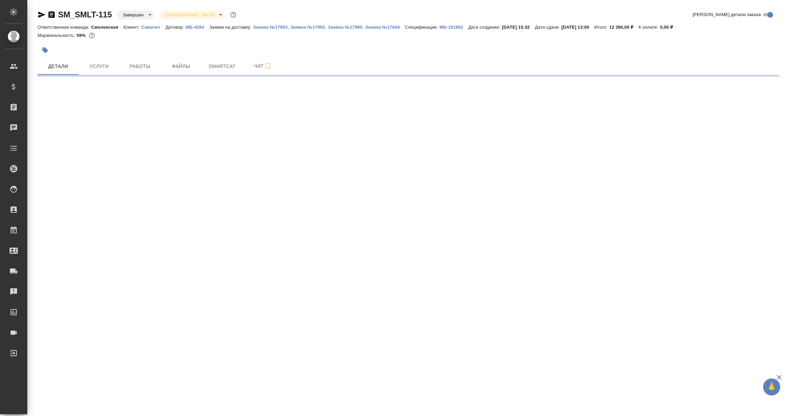
select select "RU"
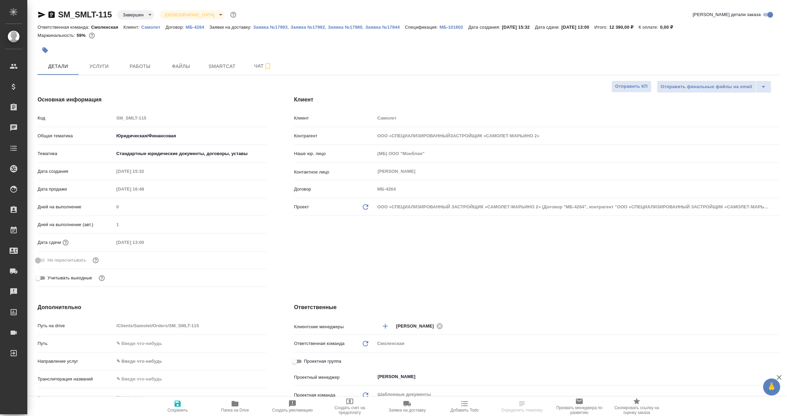
type textarea "x"
click at [51, 15] on icon "button" at bounding box center [51, 15] width 8 height 8
type input "ООО «СПЕЦИАЛИЗИРОВАННЫЙЗАСТРОЙЩИК «САМОЛЕТ-МАРЬИНО 2»"
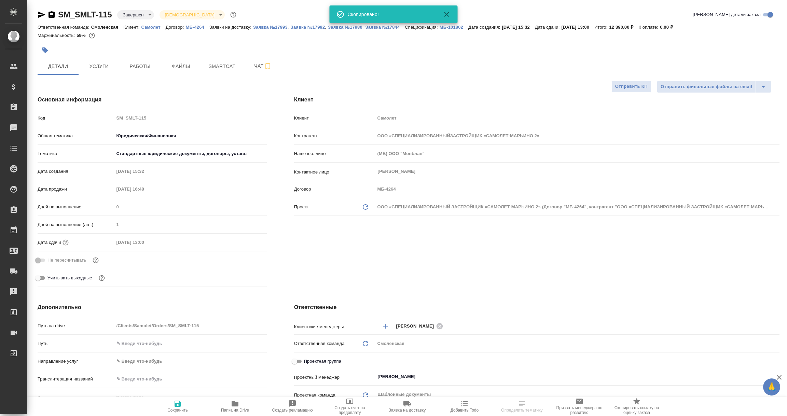
type textarea "x"
select select "RU"
type textarea "x"
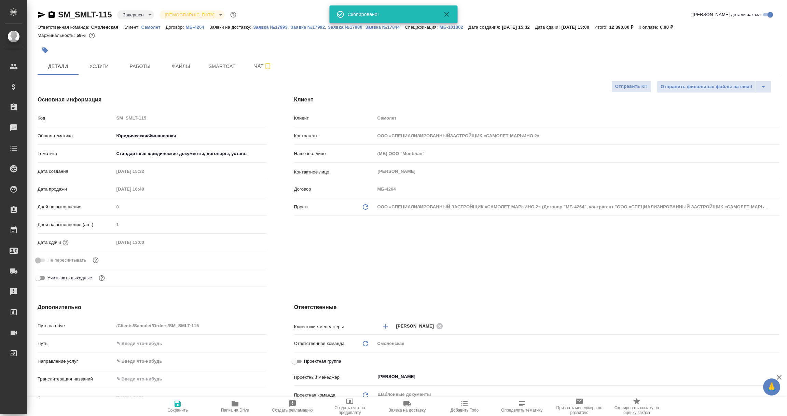
type textarea "x"
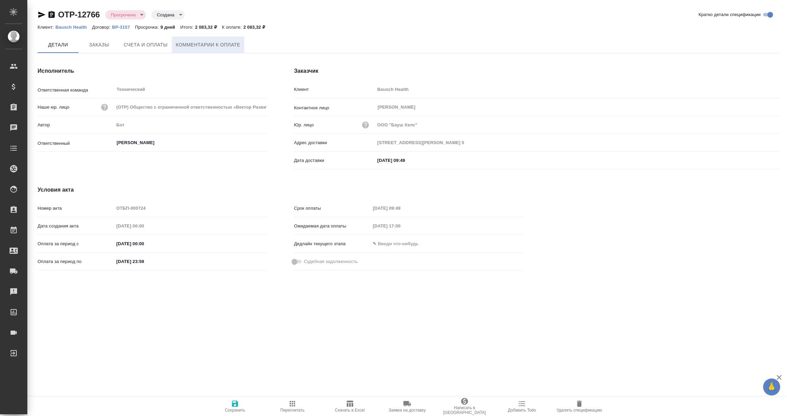
click at [198, 44] on span "Комментарии к оплате" at bounding box center [208, 45] width 65 height 9
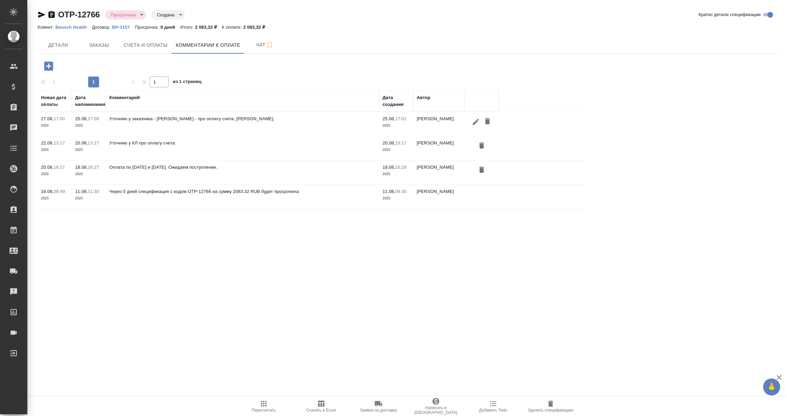
click at [475, 121] on icon "button" at bounding box center [476, 122] width 8 height 8
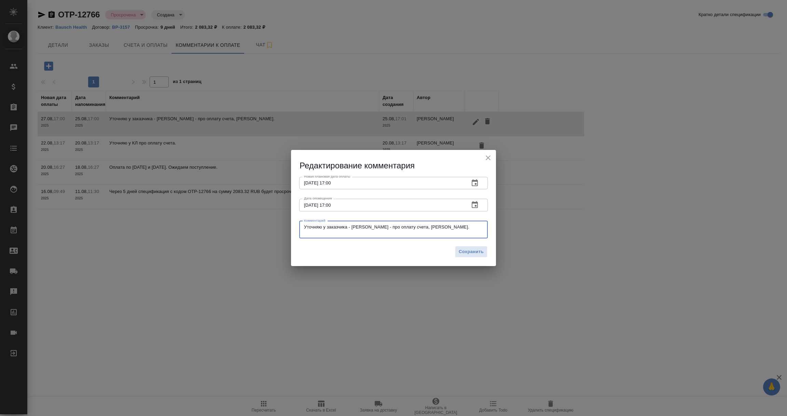
drag, startPoint x: 461, startPoint y: 226, endPoint x: 229, endPoint y: 228, distance: 231.9
click at [230, 228] on div "Редактирование комментария Новая плановая дата оплаты 27.08.2025 17:00 Новая пл…" at bounding box center [393, 208] width 787 height 416
paste textarea "Екатерина, добрый день, оплата пройдет 26/08. С уважением, Валентина Дорохова А…"
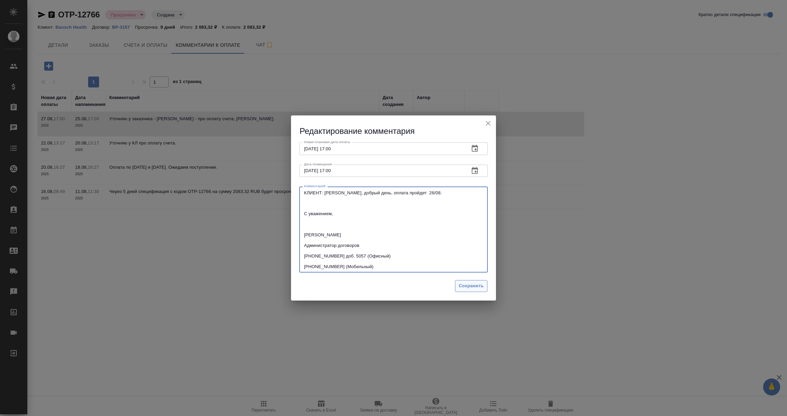
type textarea "КЛИЕНТ: Екатерина, добрый день, оплата пройдет 26/08. С уважением, Валентина До…"
click at [477, 288] on span "Сохранить" at bounding box center [471, 286] width 25 height 8
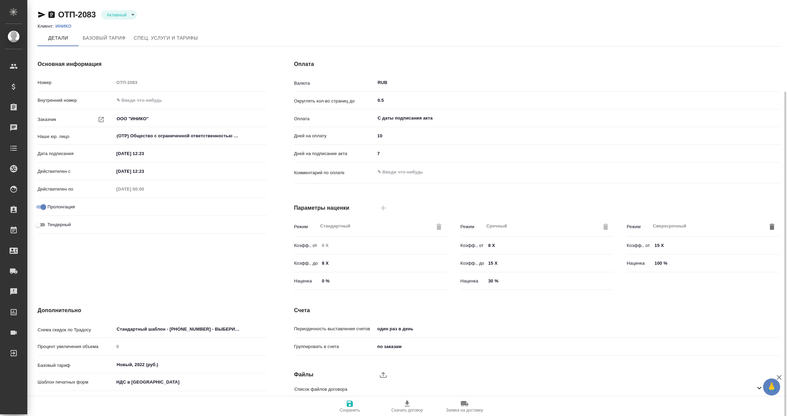
scroll to position [48, 0]
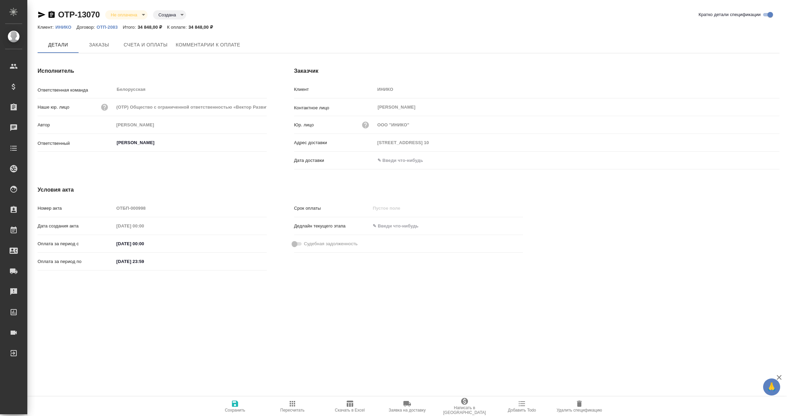
click at [397, 159] on input "text" at bounding box center [405, 160] width 60 height 10
click at [763, 162] on icon "button" at bounding box center [759, 161] width 8 height 8
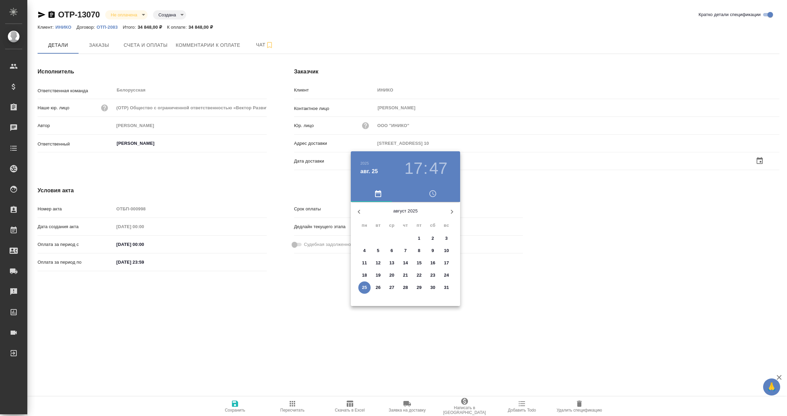
click at [364, 284] on p "25" at bounding box center [364, 287] width 5 height 7
type input "[DATE] 17:47"
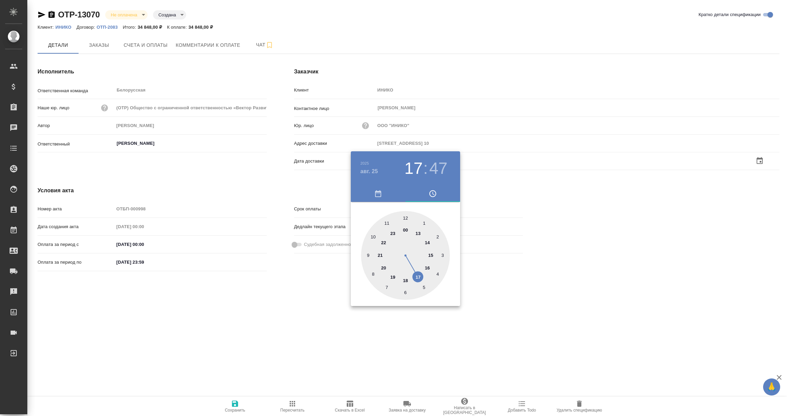
click at [310, 311] on div at bounding box center [393, 208] width 787 height 416
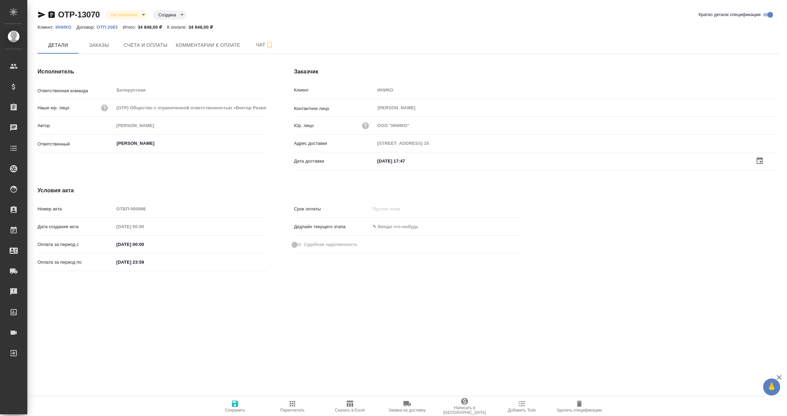
click at [237, 403] on icon "button" at bounding box center [235, 404] width 6 height 6
